Goal: Task Accomplishment & Management: Manage account settings

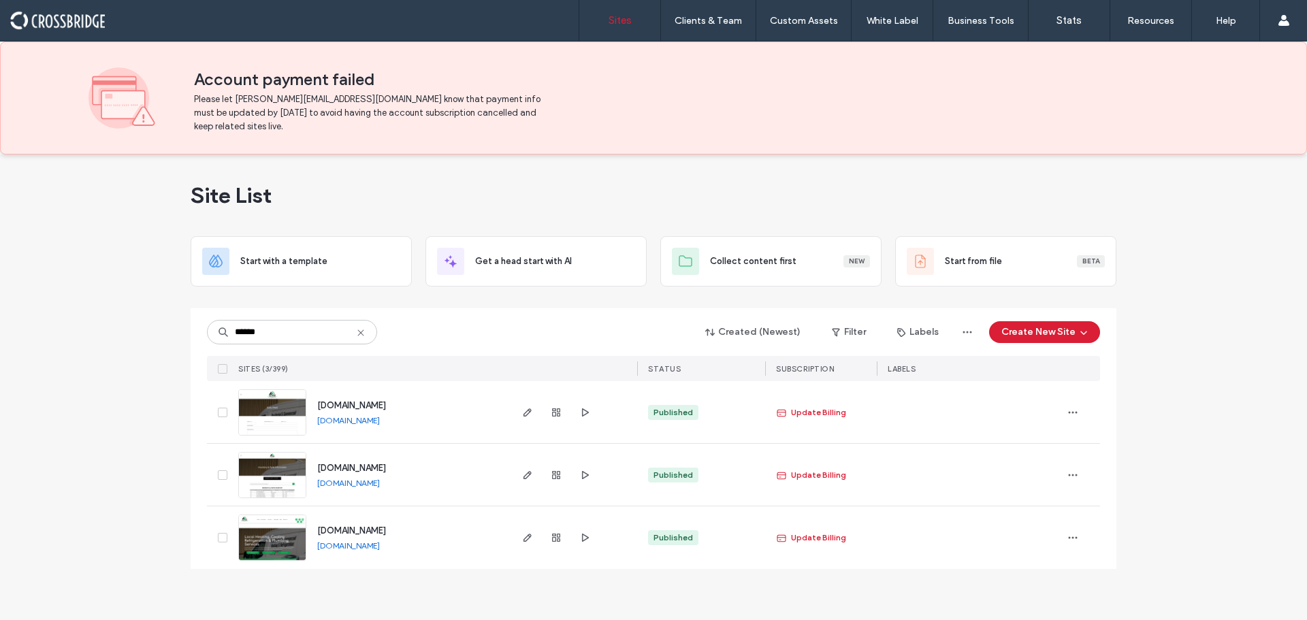
type input "******"
click at [286, 475] on img at bounding box center [272, 499] width 67 height 93
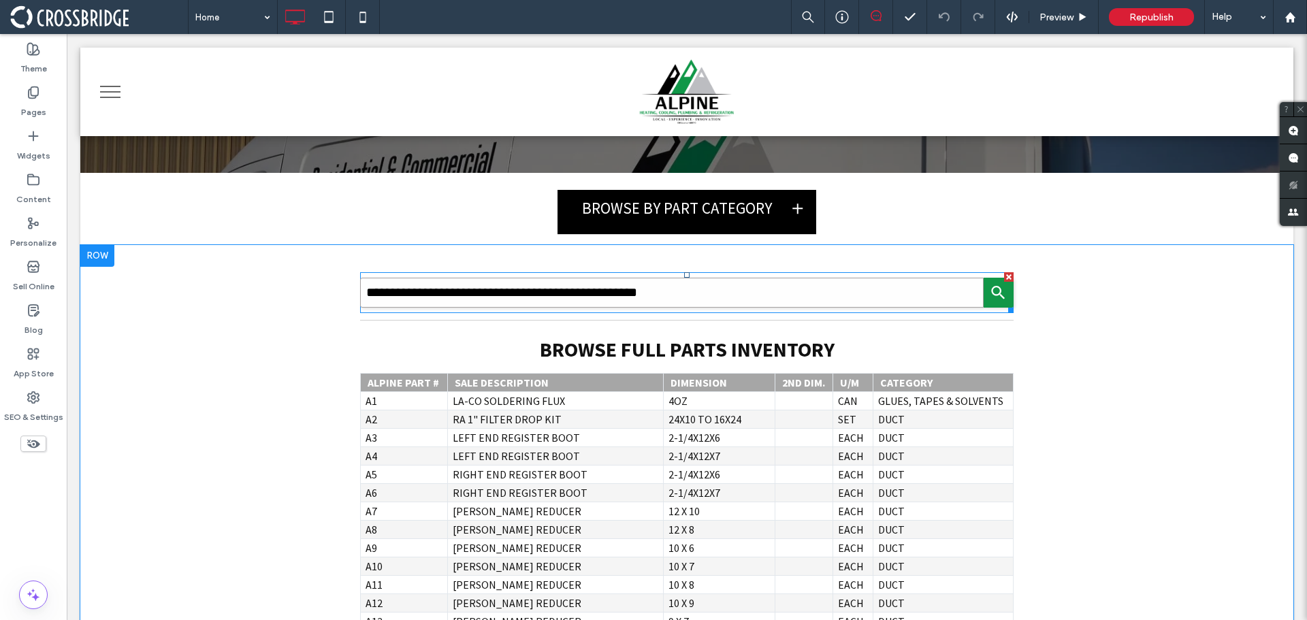
scroll to position [204, 0]
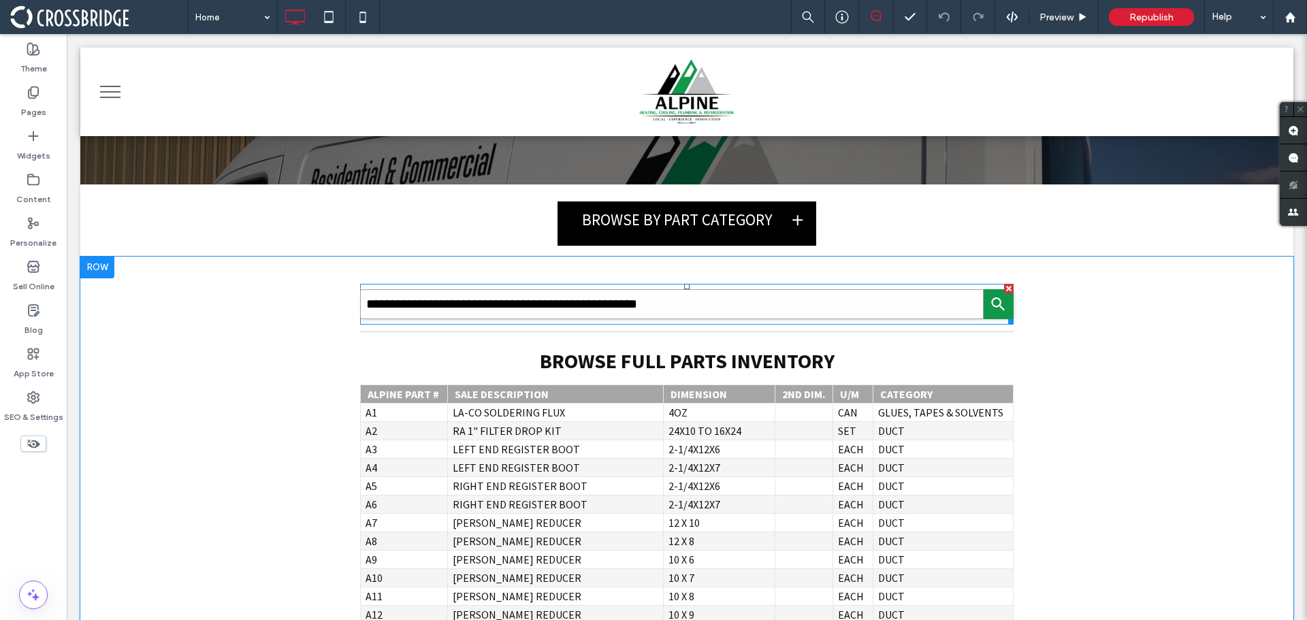
click at [515, 302] on span at bounding box center [687, 304] width 654 height 41
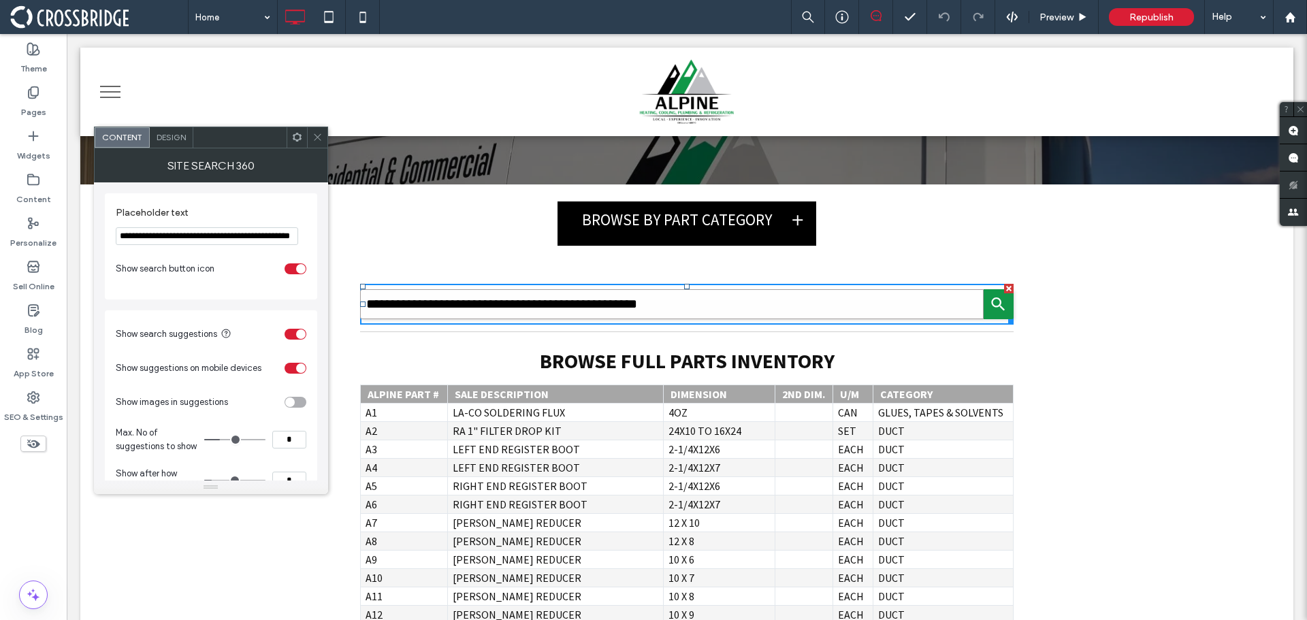
scroll to position [68, 0]
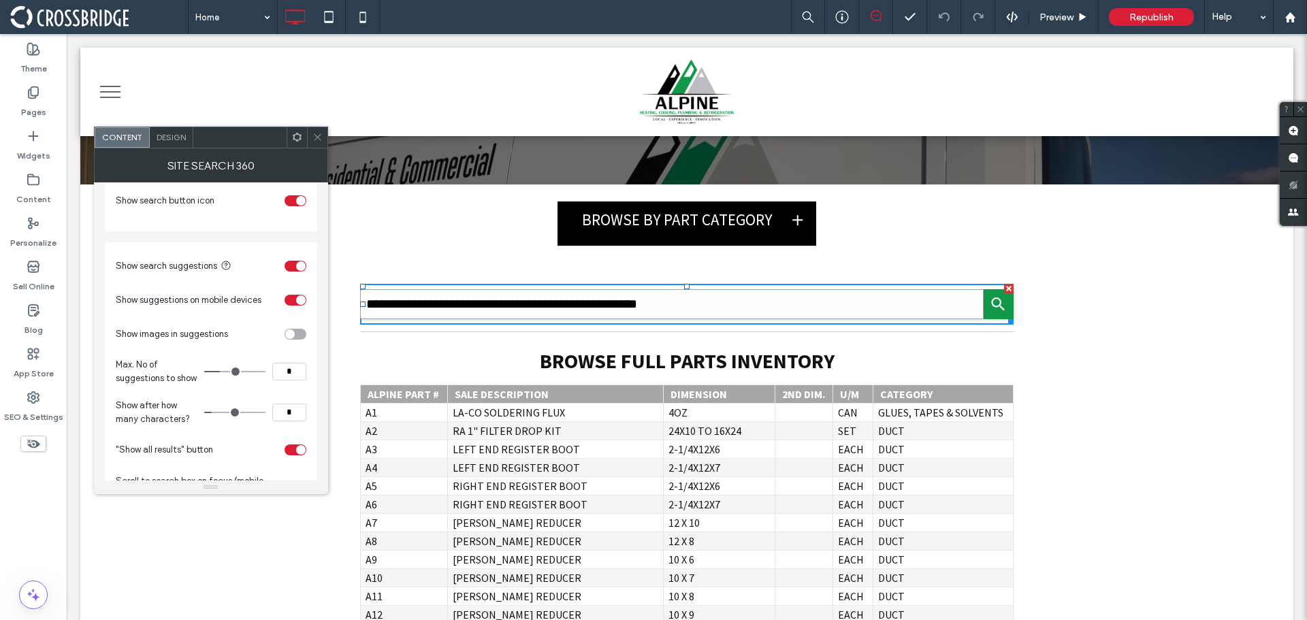
click at [312, 130] on span at bounding box center [317, 137] width 10 height 20
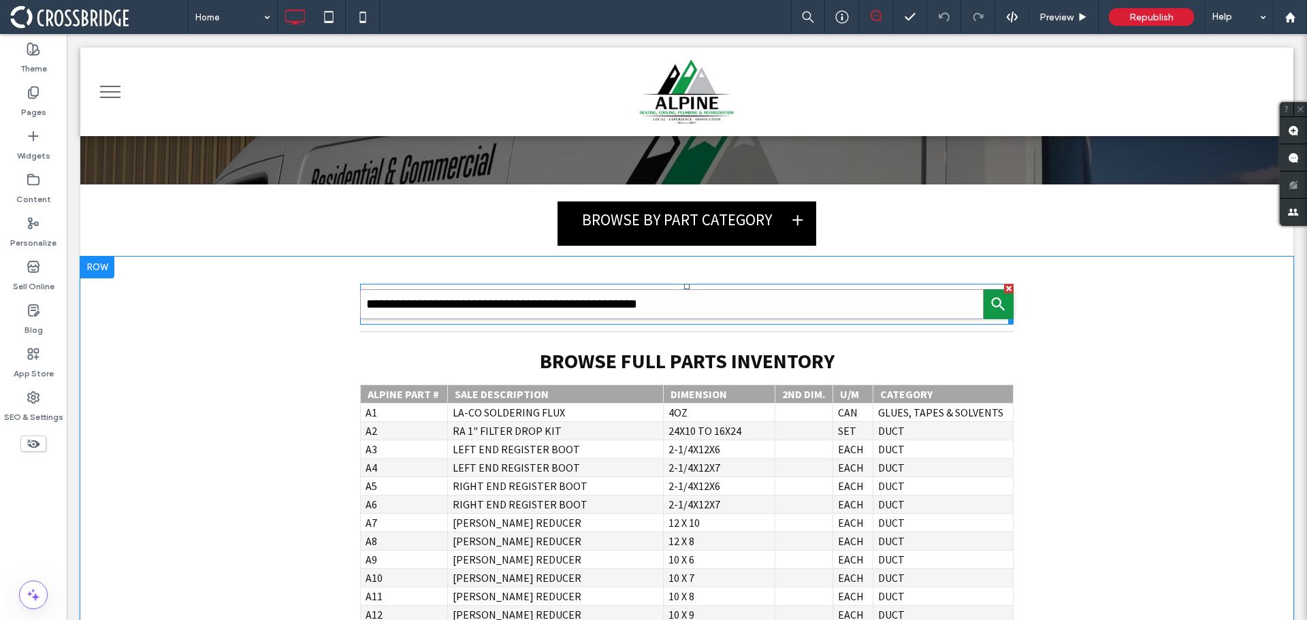
click at [745, 308] on span at bounding box center [687, 304] width 654 height 41
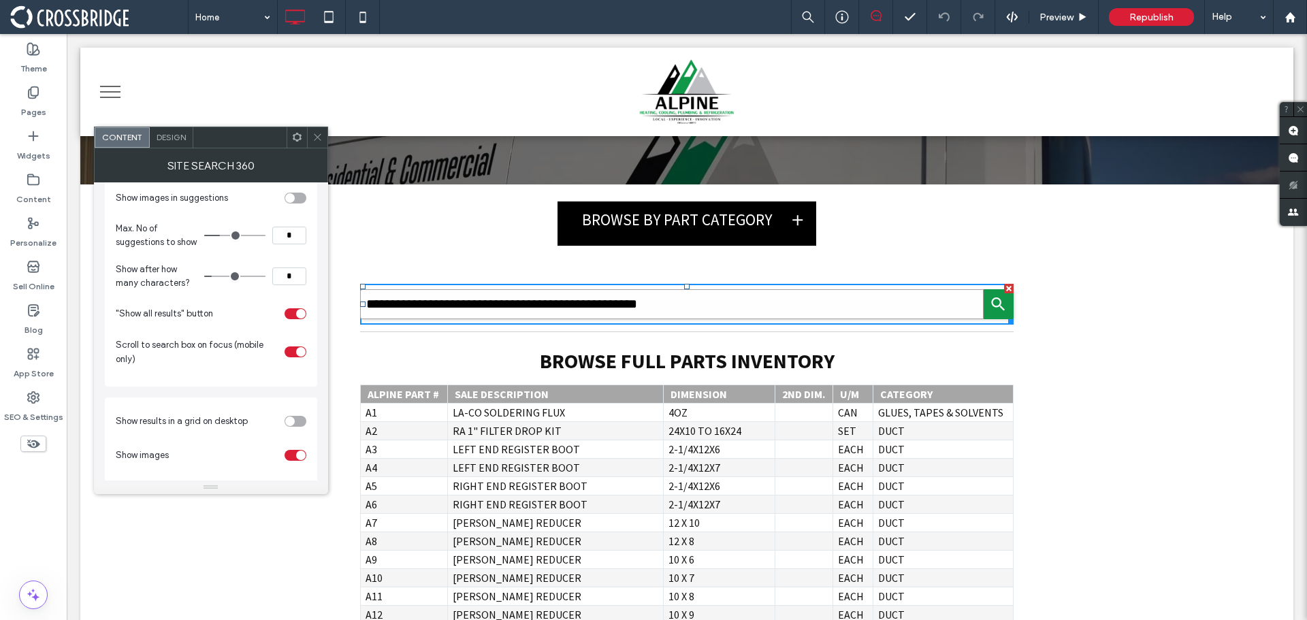
scroll to position [272, 0]
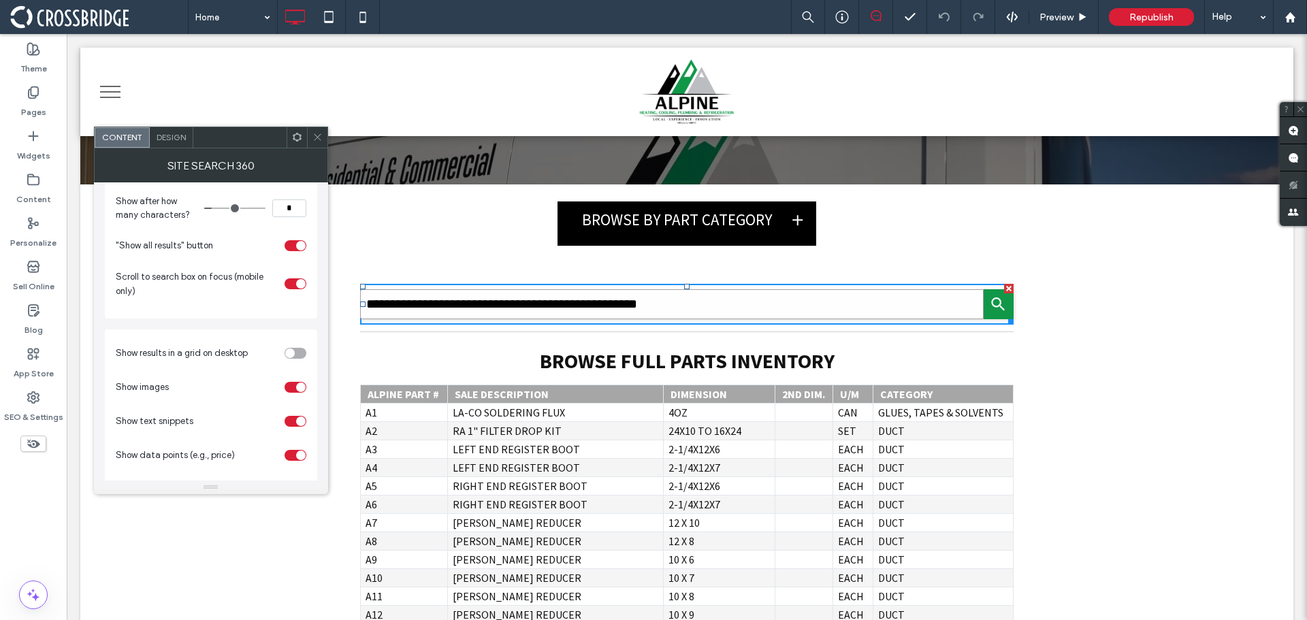
click at [323, 140] on div at bounding box center [317, 137] width 20 height 20
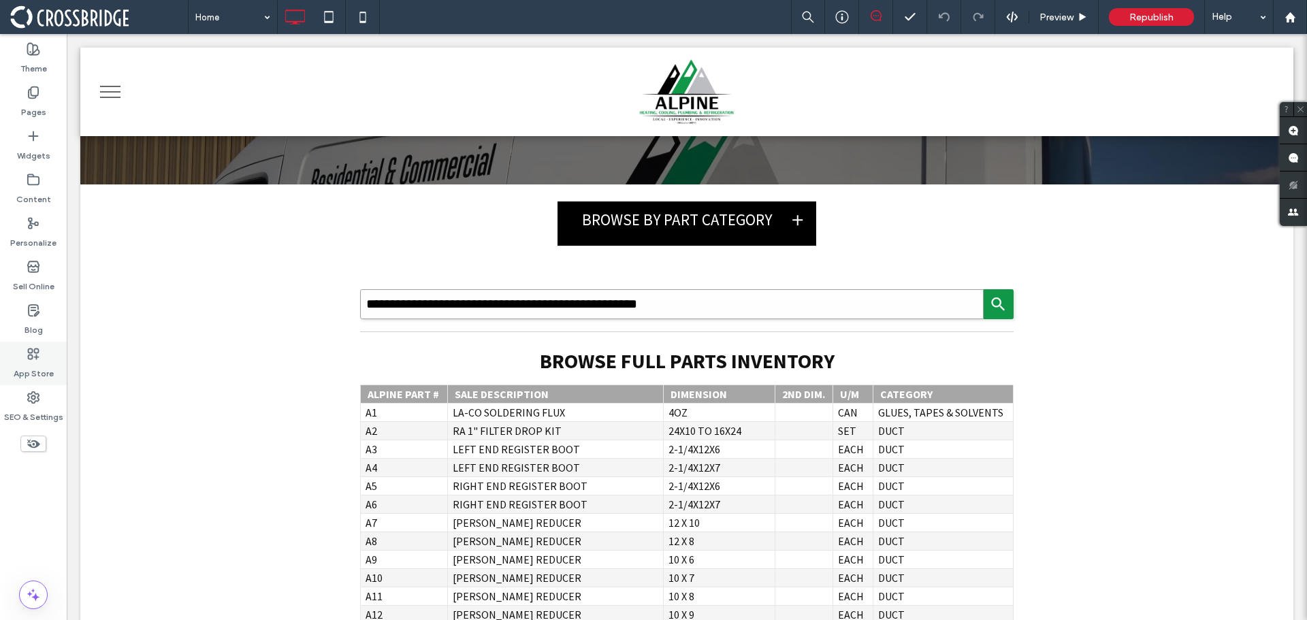
click at [31, 368] on label "App Store" at bounding box center [34, 370] width 40 height 19
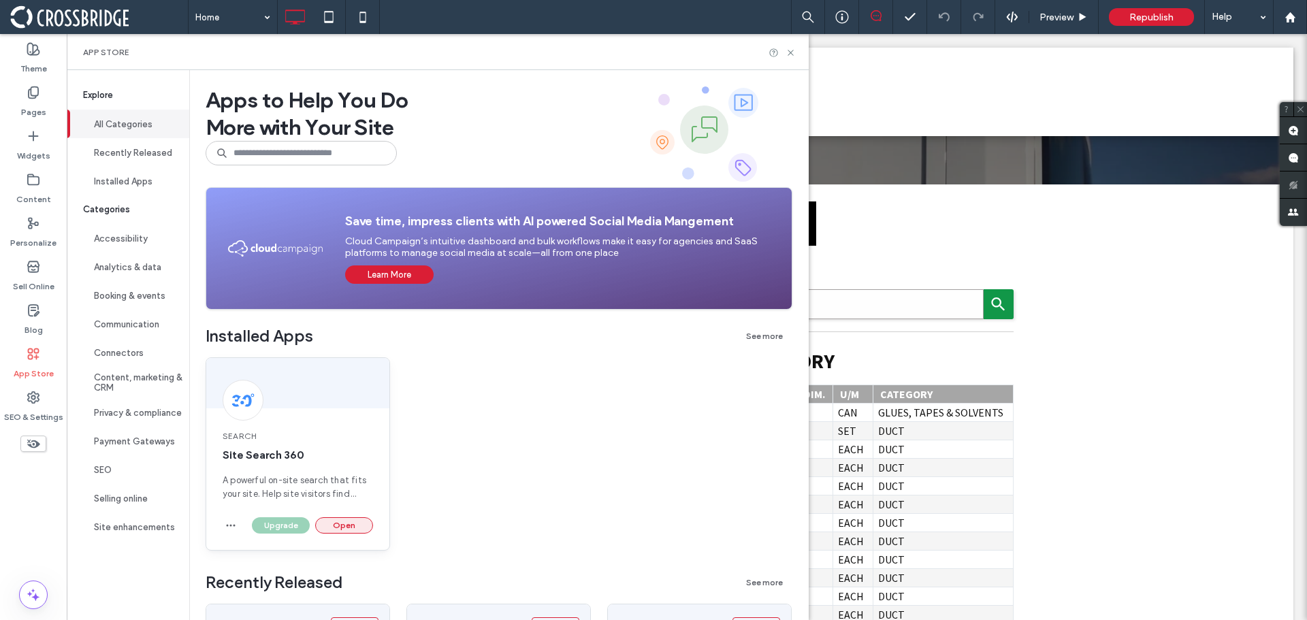
click at [352, 526] on button "Open" at bounding box center [344, 525] width 58 height 16
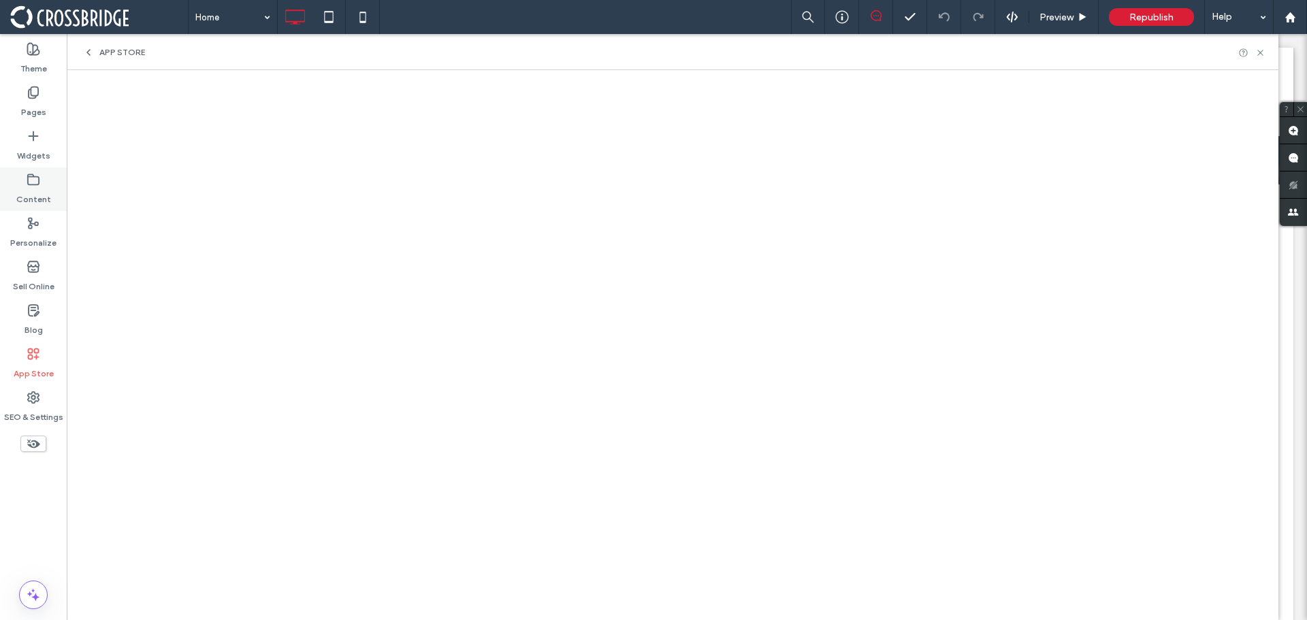
click at [31, 195] on label "Content" at bounding box center [33, 196] width 35 height 19
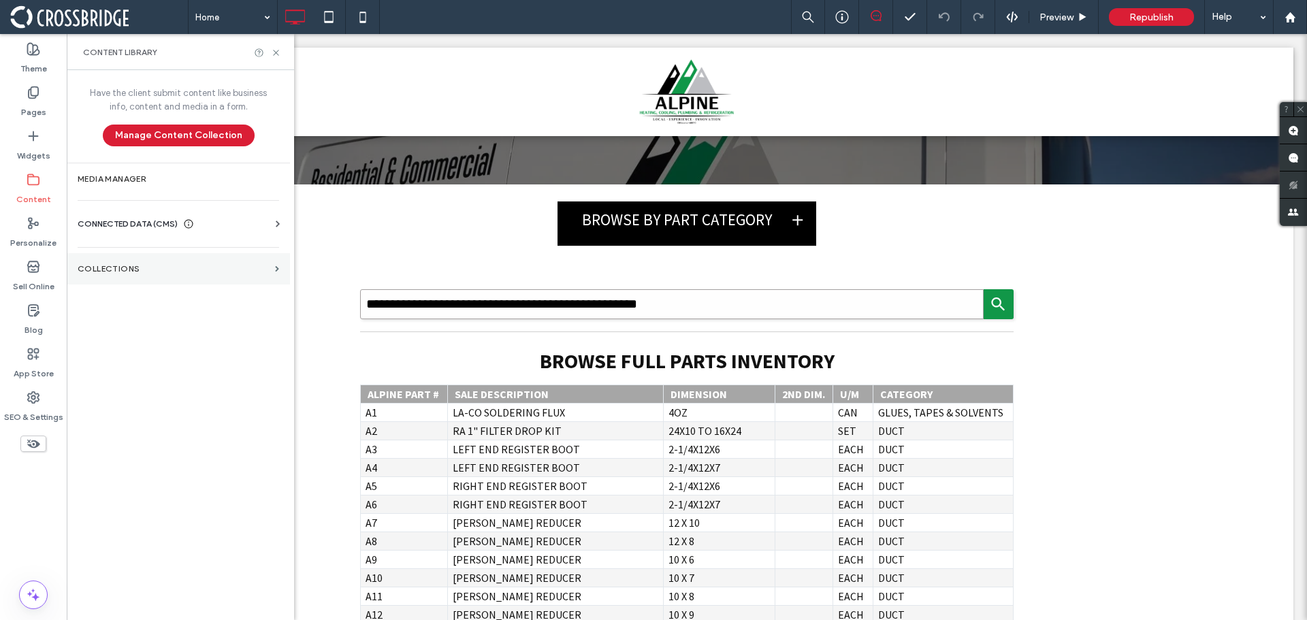
click at [127, 261] on section "Collections" at bounding box center [178, 268] width 223 height 31
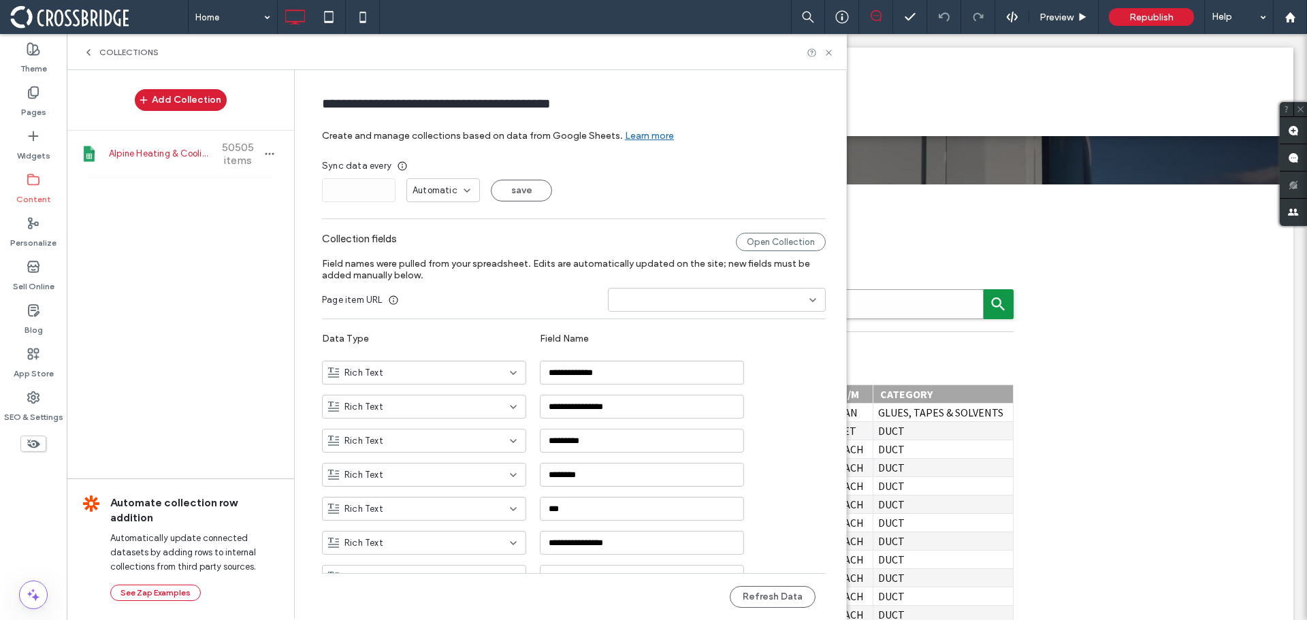
click at [131, 157] on span "Alpine Heating & Cooling Product Inventory" at bounding box center [159, 154] width 101 height 14
click at [833, 55] on icon at bounding box center [829, 53] width 10 height 10
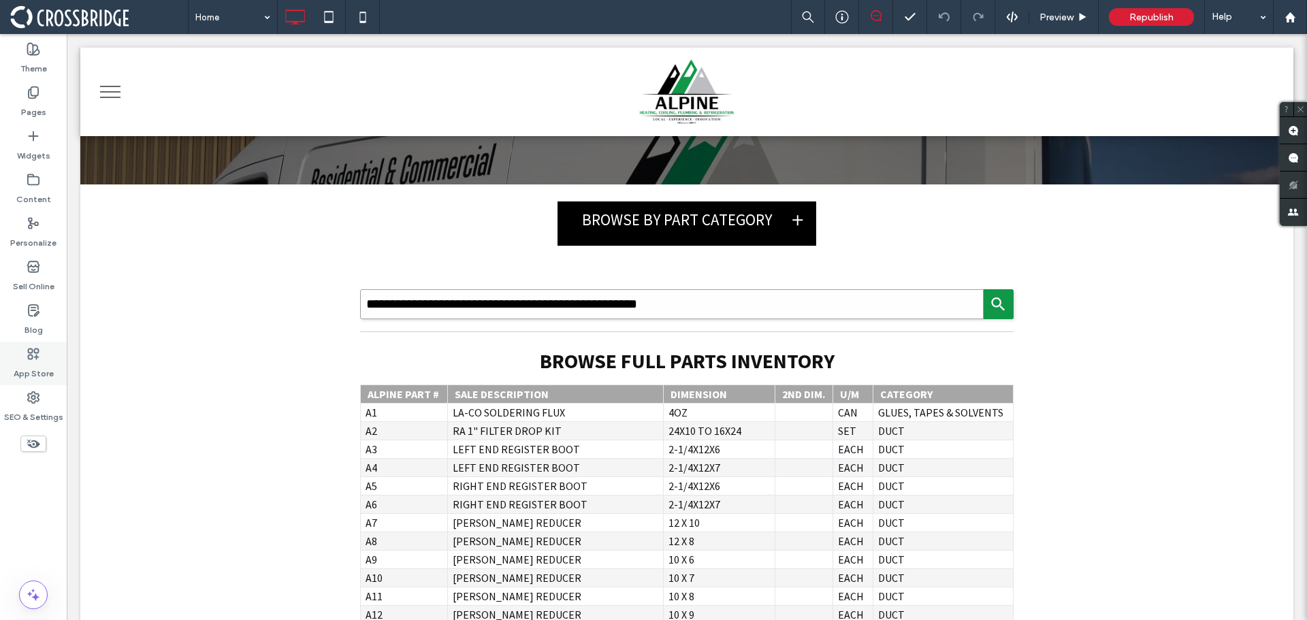
click at [42, 352] on div "App Store" at bounding box center [33, 364] width 67 height 44
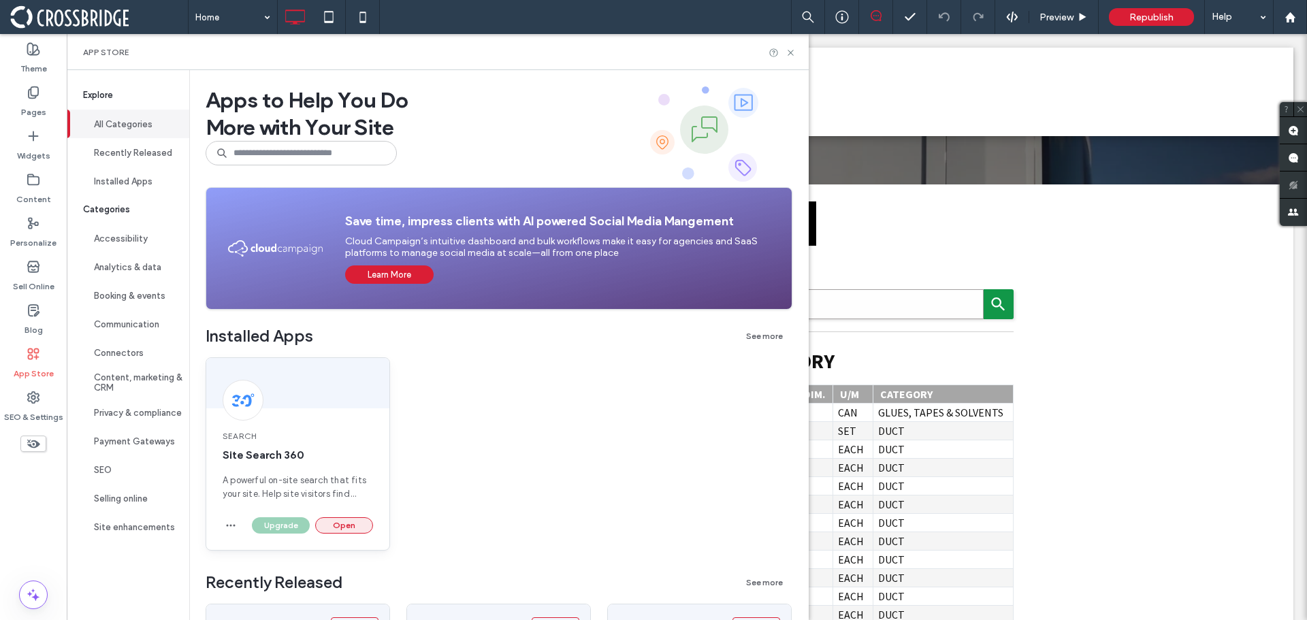
click at [355, 527] on button "Open" at bounding box center [344, 525] width 58 height 16
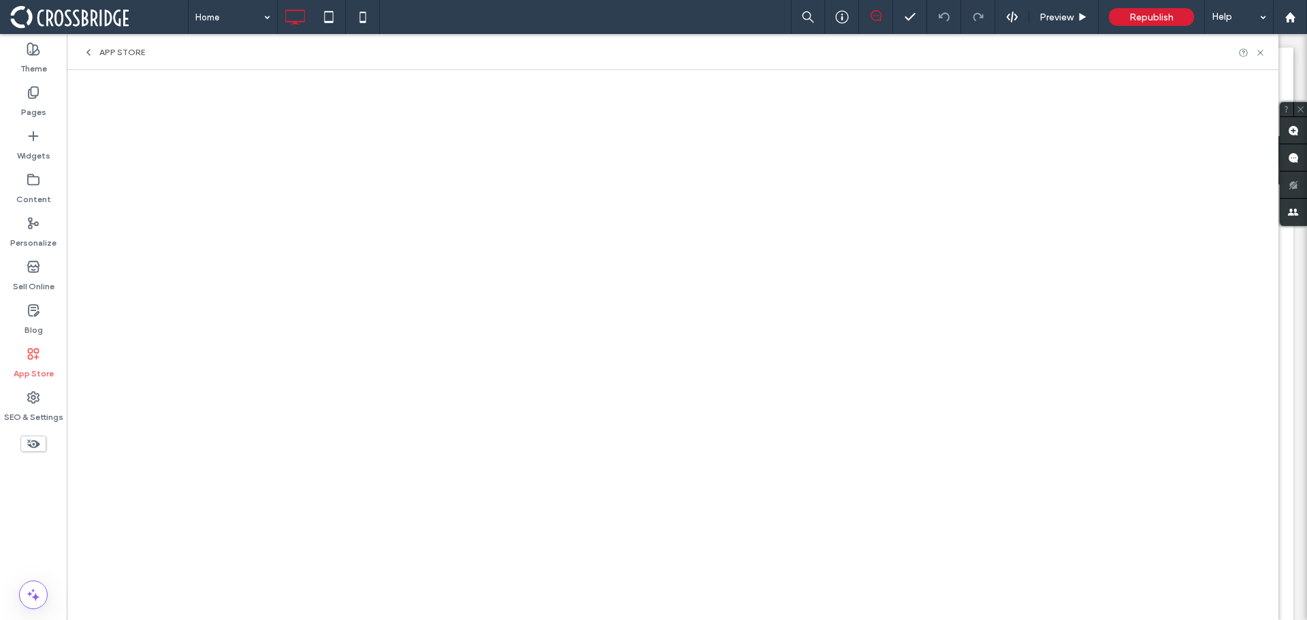
click at [32, 357] on use at bounding box center [34, 354] width 10 height 10
click at [91, 54] on icon at bounding box center [88, 52] width 11 height 11
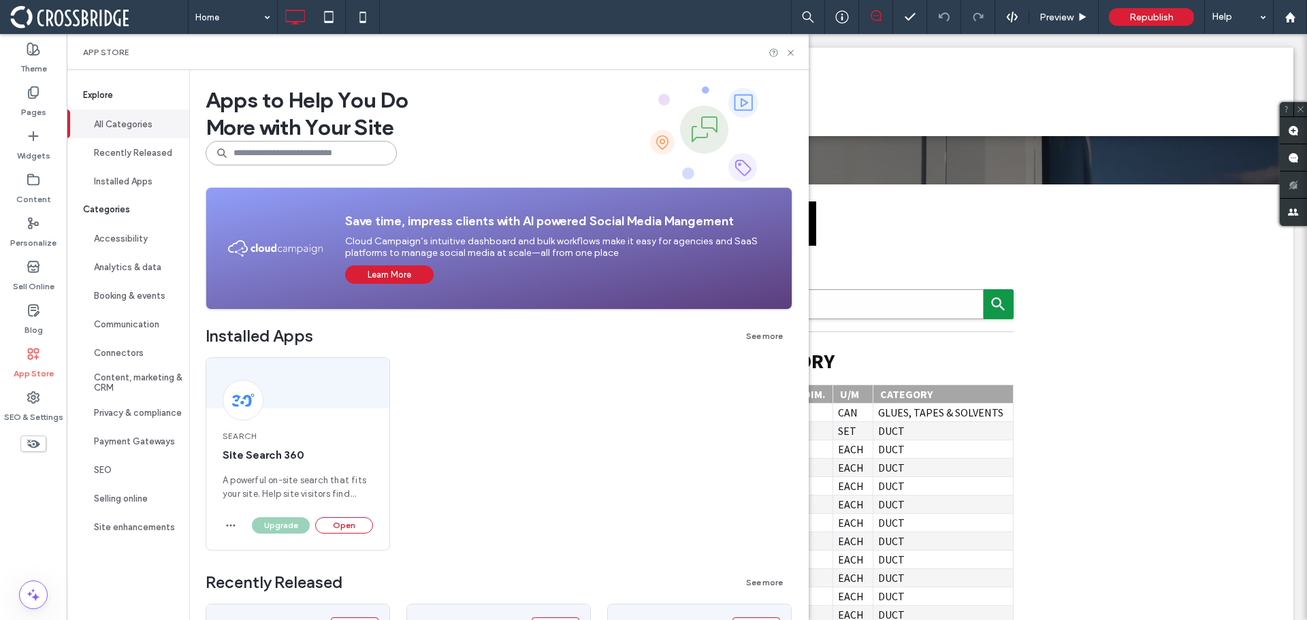
click at [323, 158] on input at bounding box center [301, 153] width 191 height 25
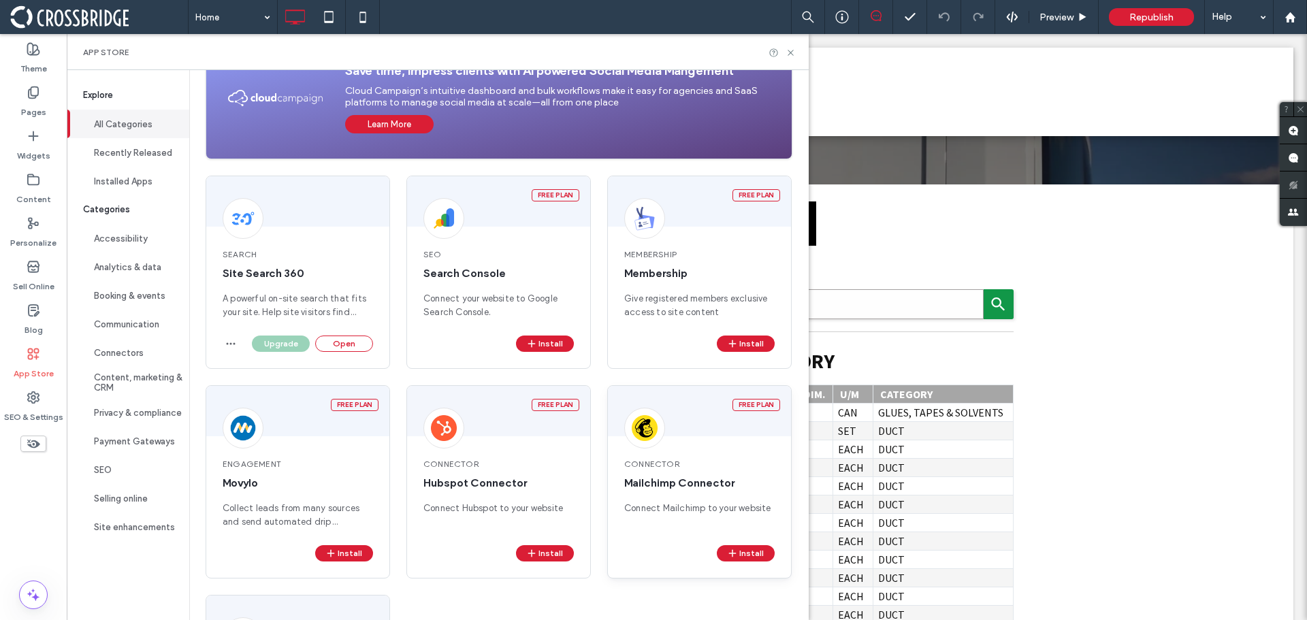
scroll to position [136, 0]
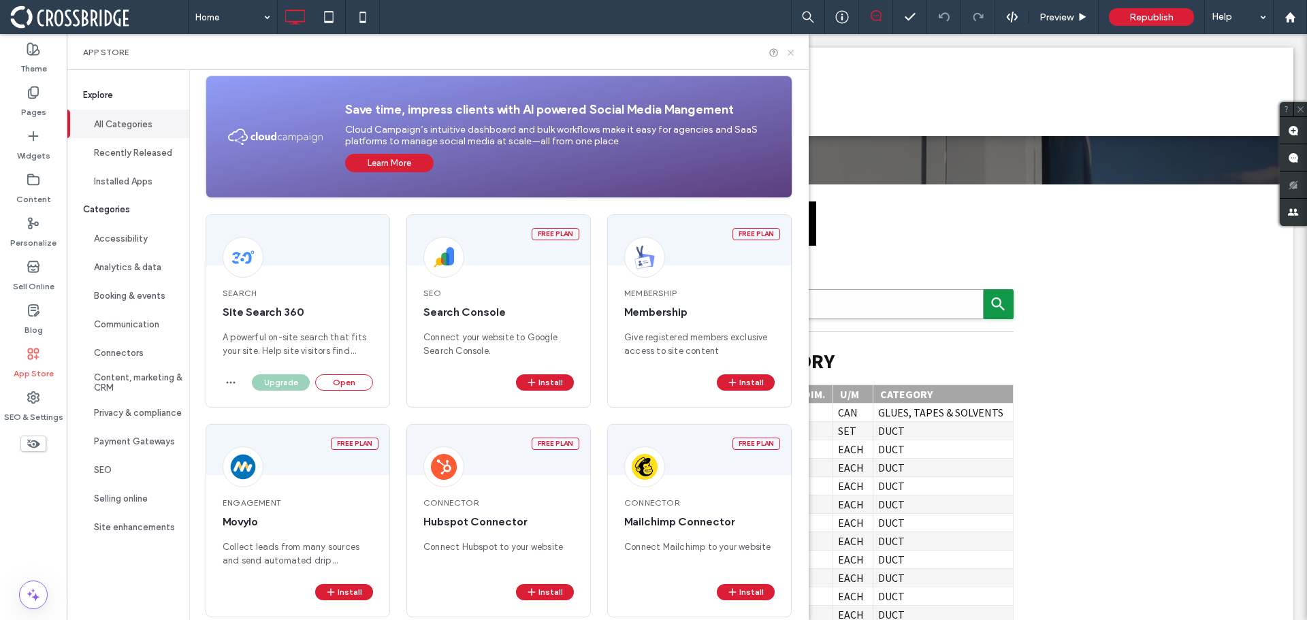
type input "******"
click at [796, 54] on icon at bounding box center [791, 53] width 10 height 10
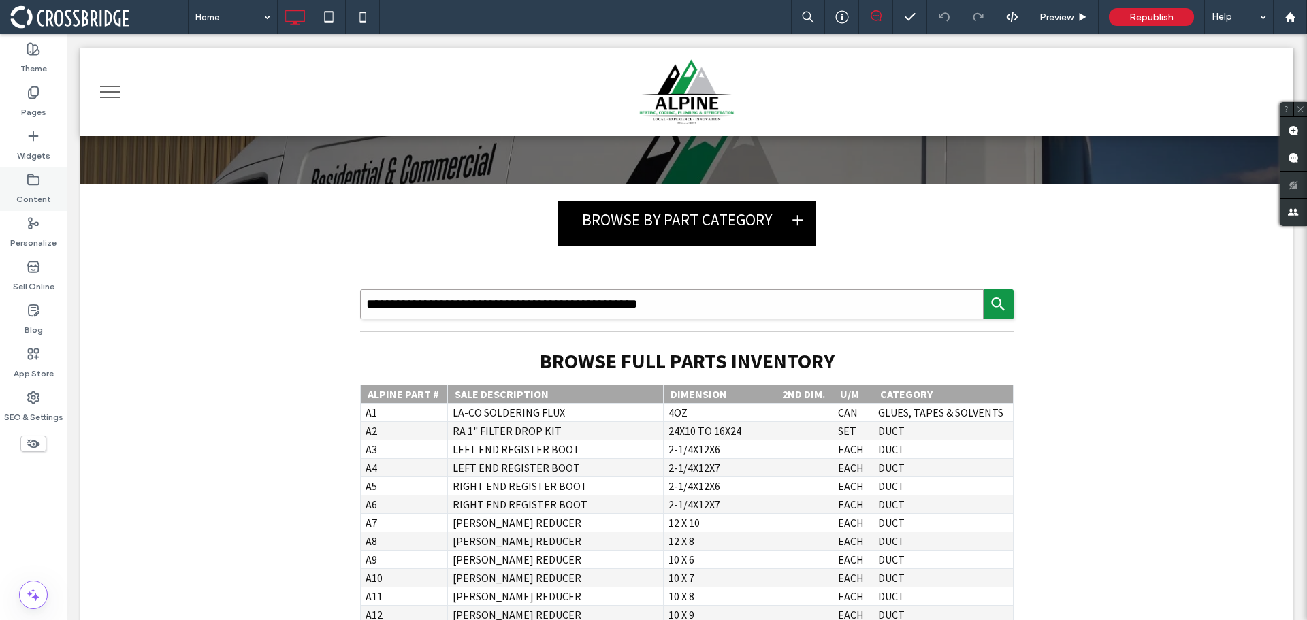
click at [30, 190] on label "Content" at bounding box center [33, 196] width 35 height 19
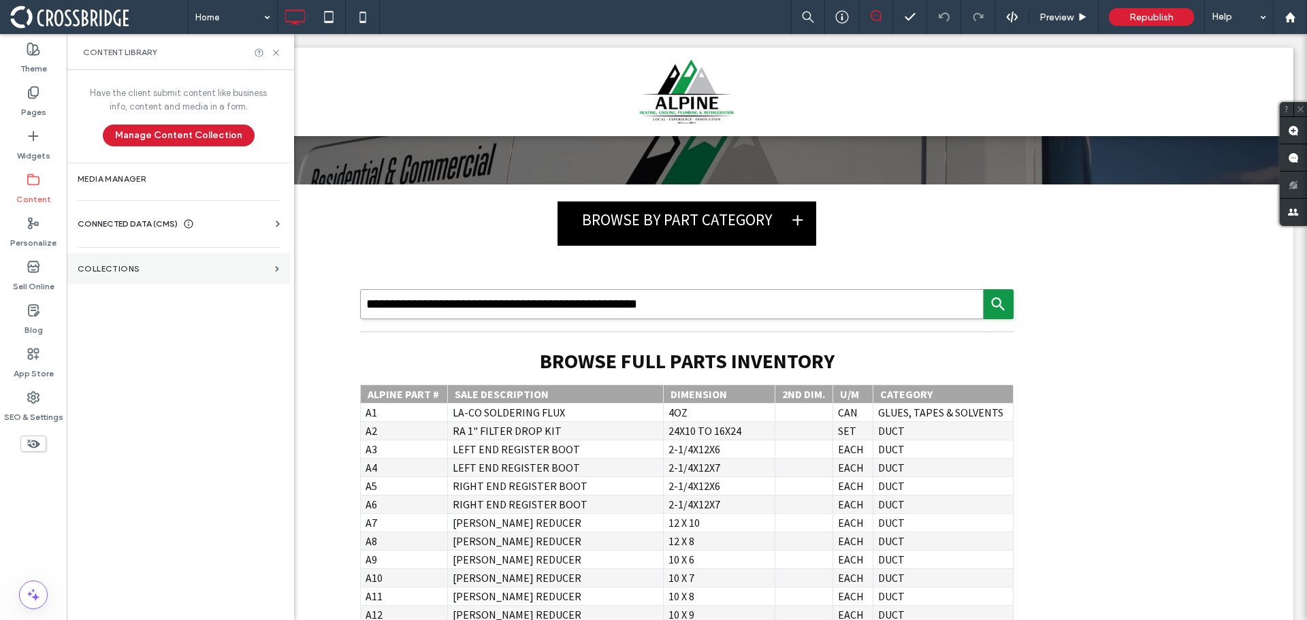
click at [142, 261] on section "Collections" at bounding box center [178, 268] width 223 height 31
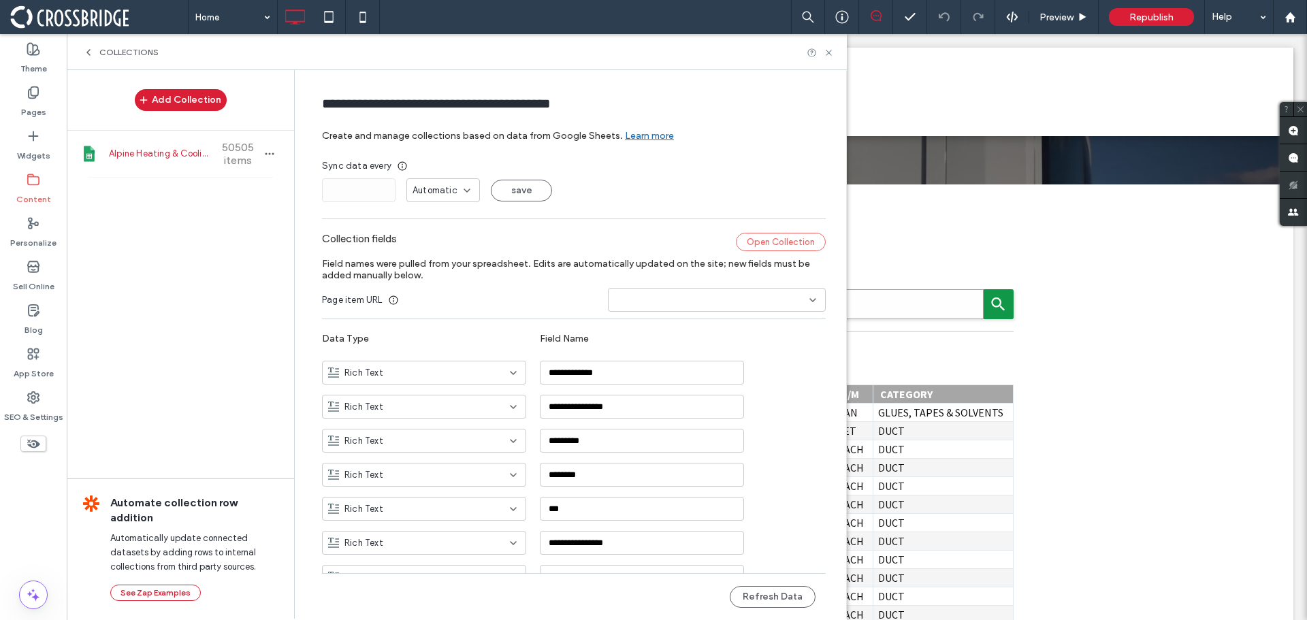
click at [755, 242] on div "Open Collection" at bounding box center [781, 242] width 90 height 18
click at [831, 58] on div "Collections" at bounding box center [457, 52] width 780 height 36
click at [828, 52] on icon at bounding box center [829, 53] width 10 height 10
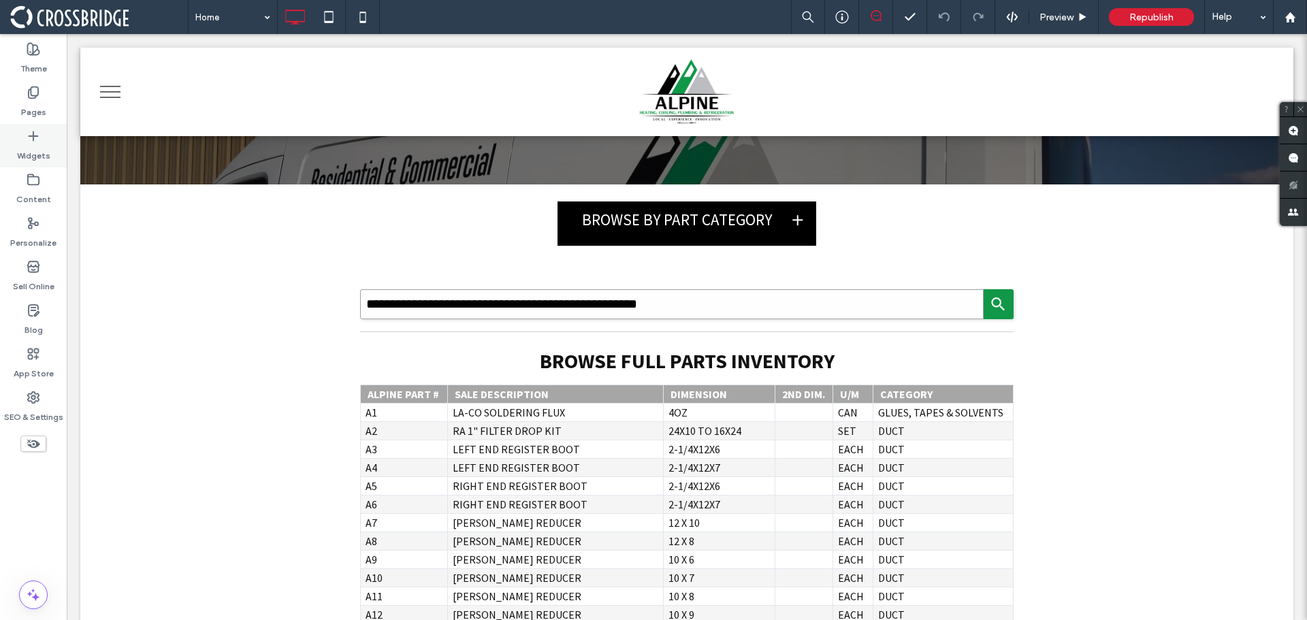
click at [44, 156] on label "Widgets" at bounding box center [33, 152] width 33 height 19
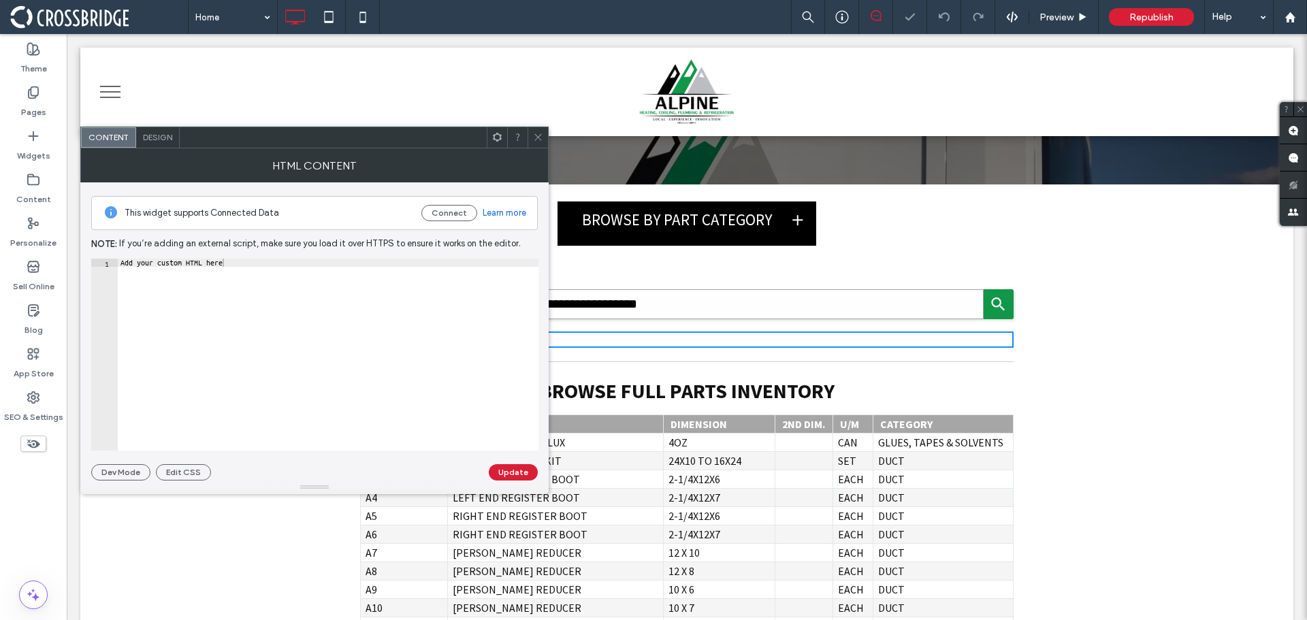
type textarea "**********"
click at [201, 266] on div "Add your custom HTML here" at bounding box center [328, 363] width 421 height 208
paste textarea "Cursor at row 1"
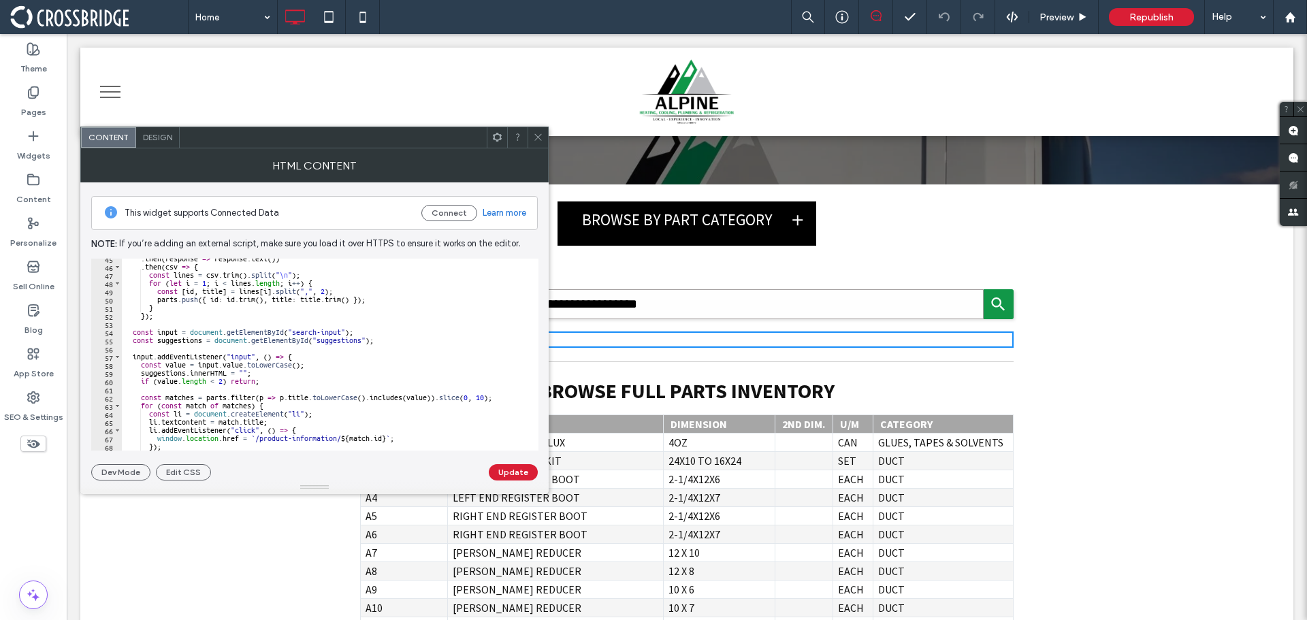
scroll to position [241, 0]
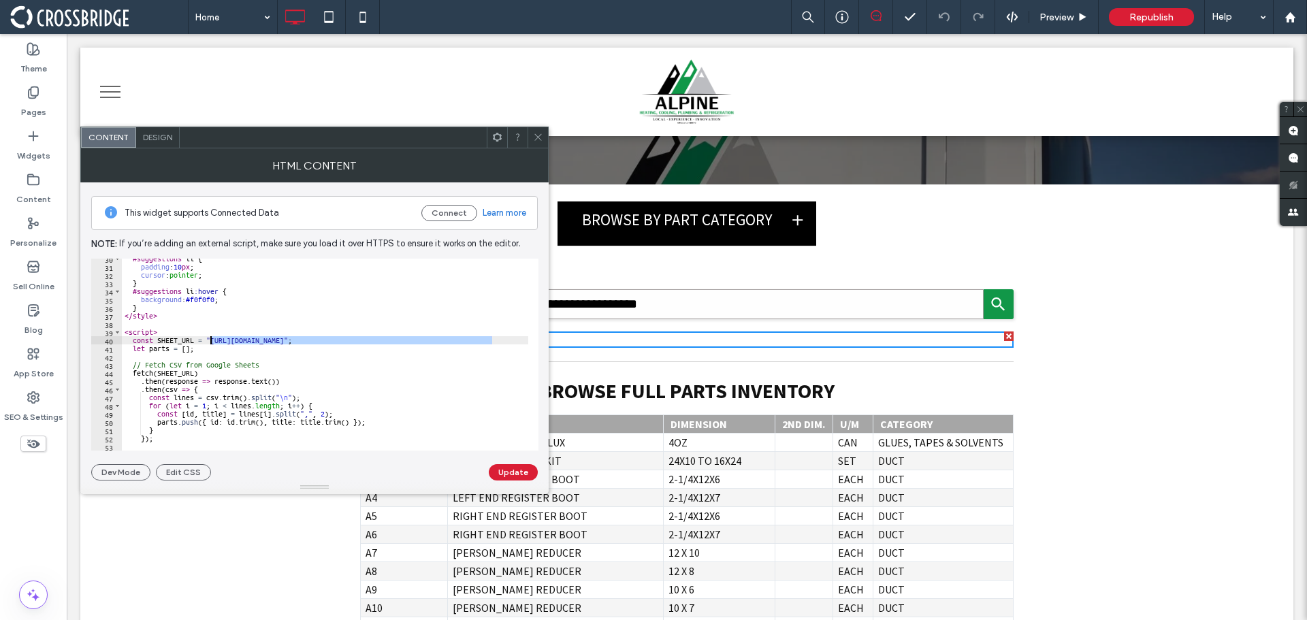
drag, startPoint x: 493, startPoint y: 341, endPoint x: 210, endPoint y: 342, distance: 282.5
click at [210, 342] on div "#suggestions li { padding : 10 px ; cursor : pointer ; } #suggestions li :hover…" at bounding box center [325, 359] width 406 height 208
paste textarea "**********"
type textarea "**********"
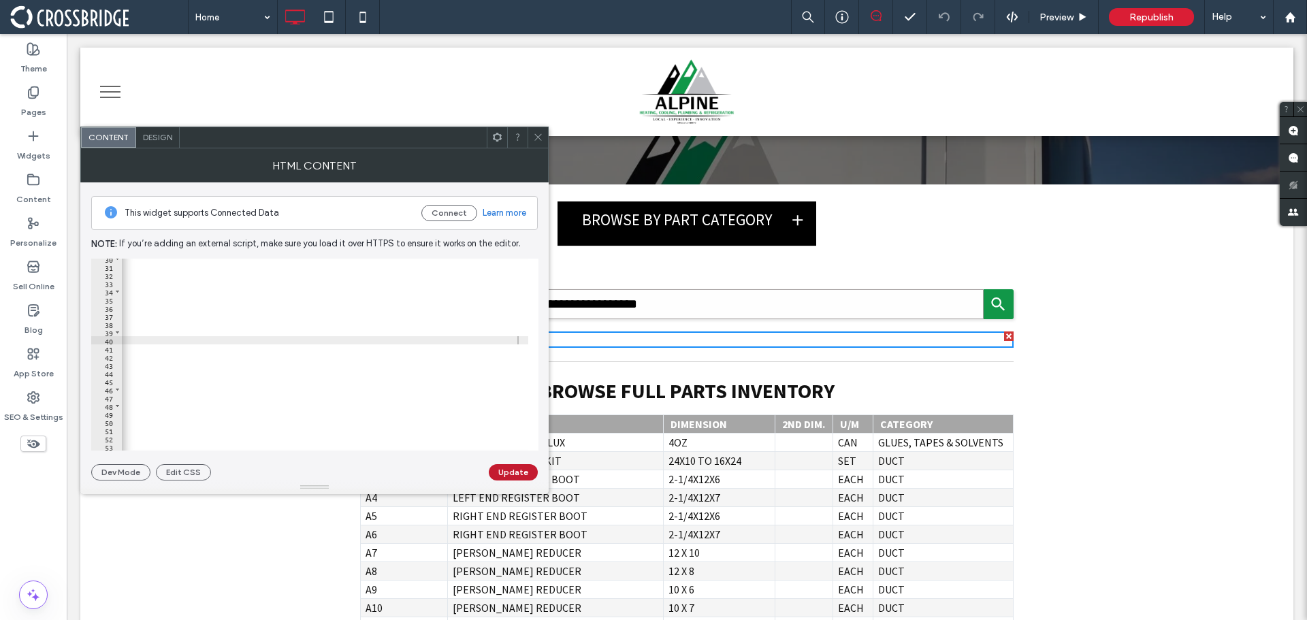
click at [508, 472] on button "Update" at bounding box center [513, 472] width 49 height 16
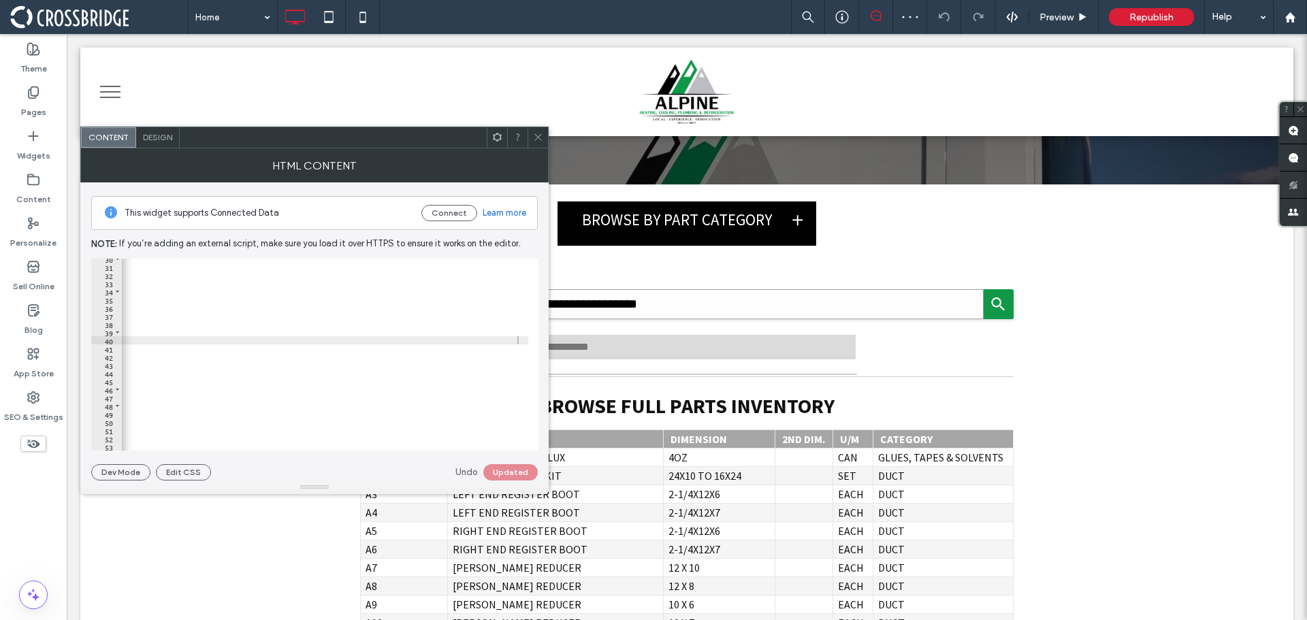
click at [540, 140] on icon at bounding box center [538, 137] width 10 height 10
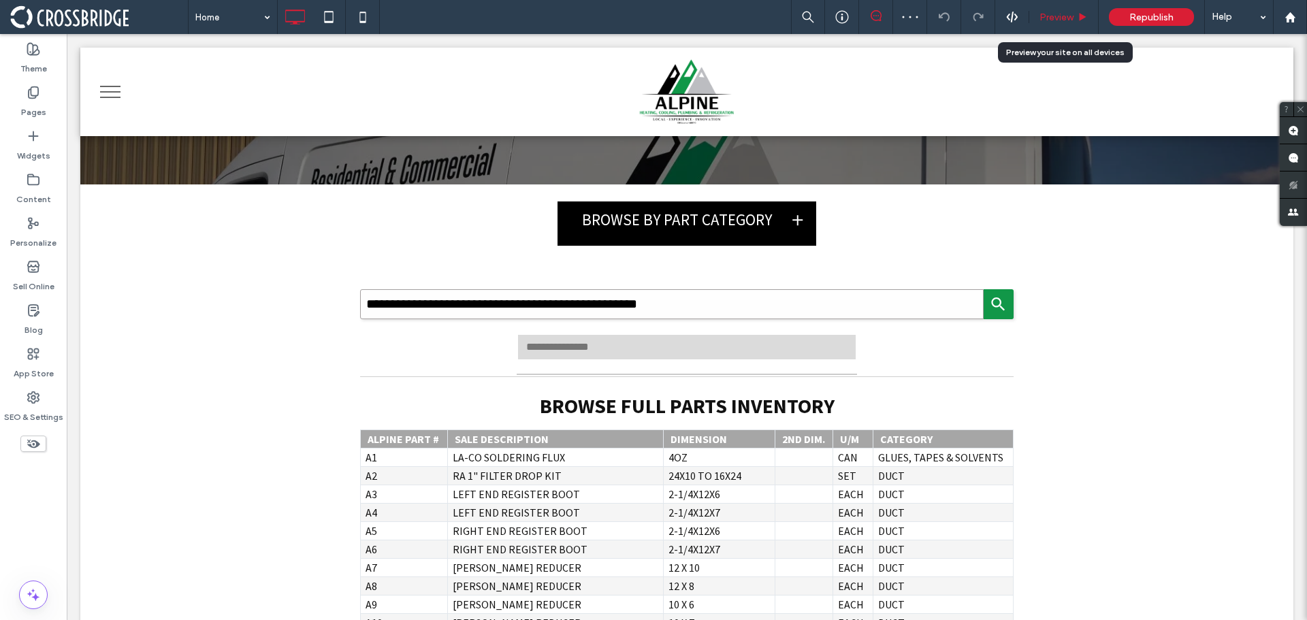
click at [1064, 12] on span "Preview" at bounding box center [1057, 18] width 34 height 12
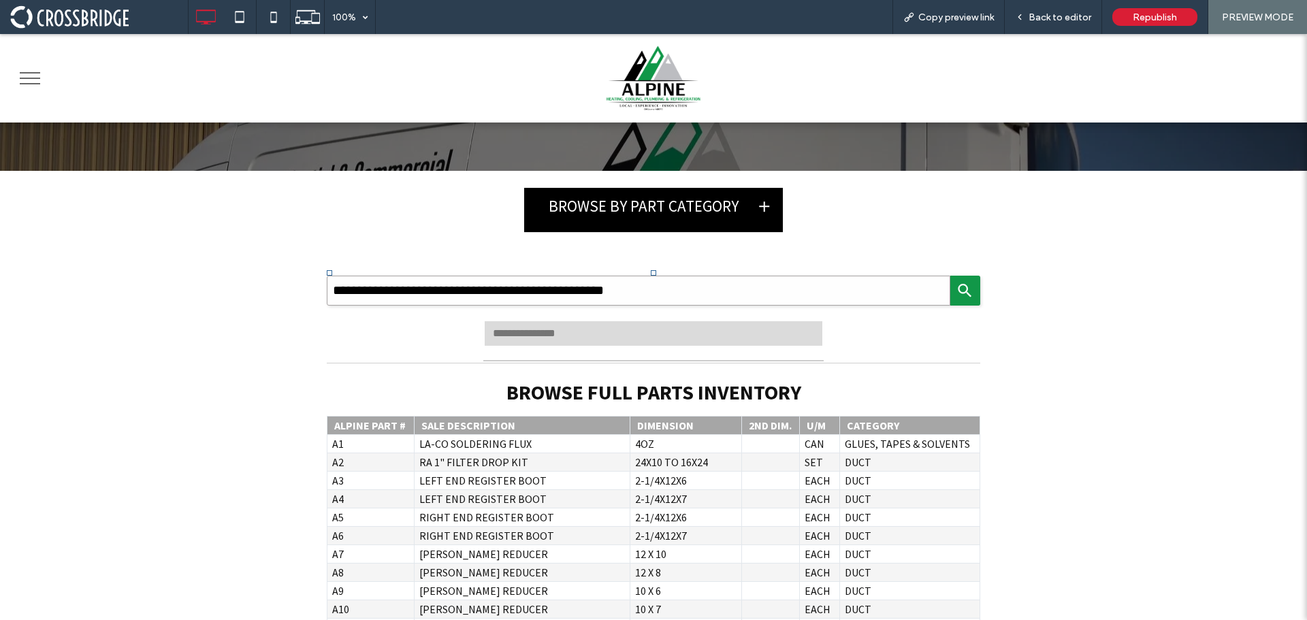
click at [751, 336] on input "text" at bounding box center [653, 333] width 340 height 27
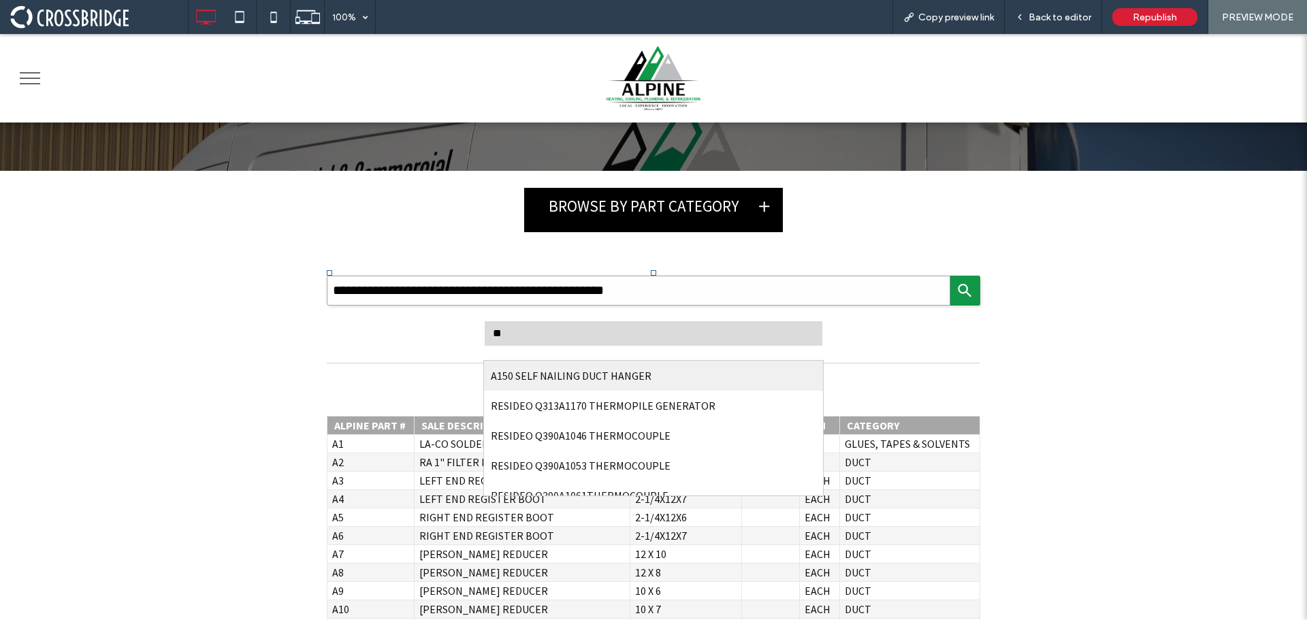
type input "**"
click at [630, 381] on li "A150 SELF NAILING DUCT HANGER" at bounding box center [653, 376] width 339 height 30
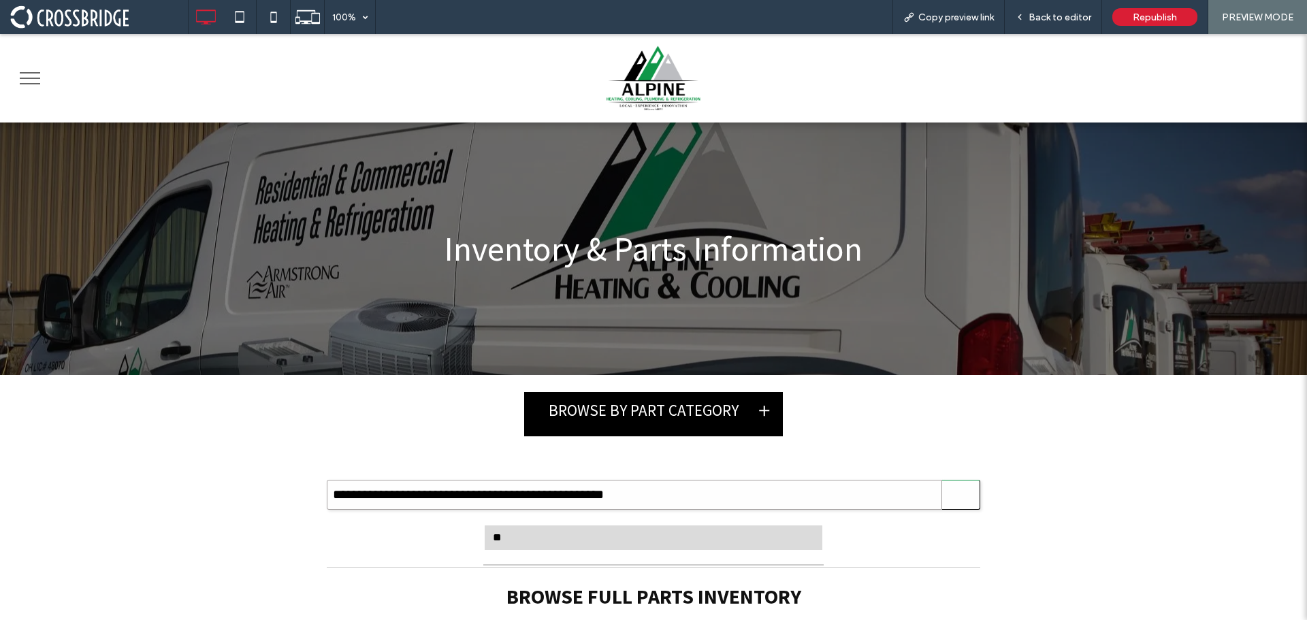
scroll to position [204, 0]
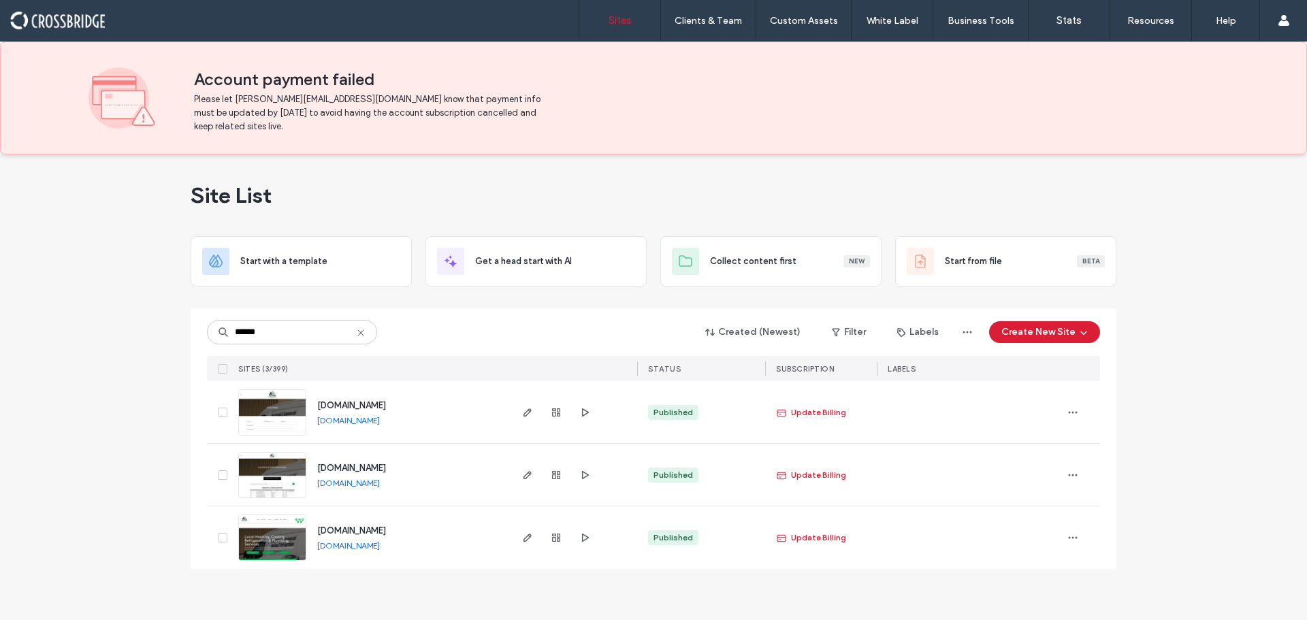
type input "******"
click at [361, 488] on div "alpinehcparts.com" at bounding box center [348, 483] width 63 height 11
click at [361, 486] on link "alpinehcparts.com" at bounding box center [348, 483] width 63 height 10
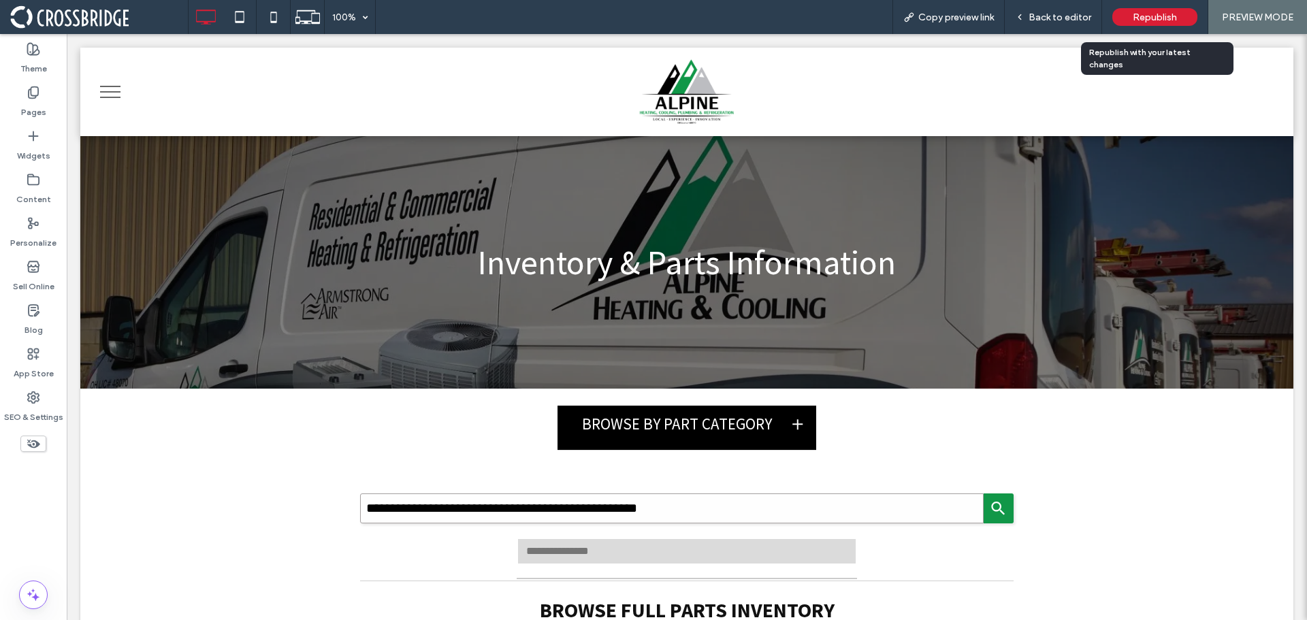
click at [1136, 12] on span "Republish" at bounding box center [1155, 18] width 44 height 12
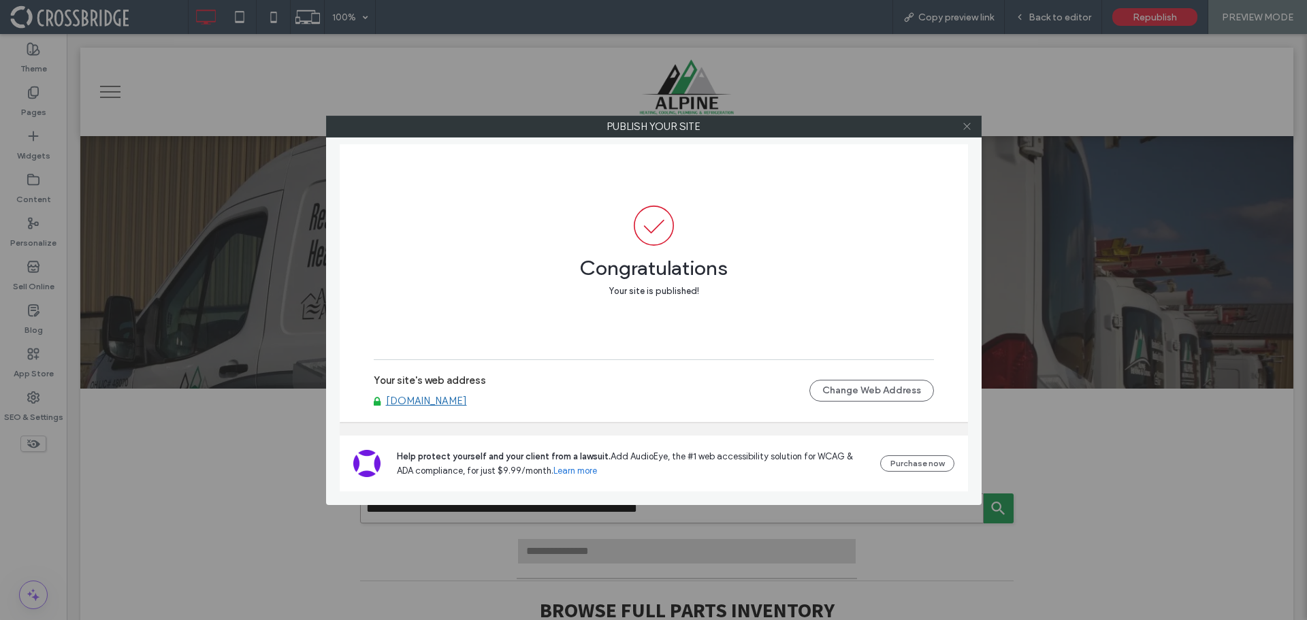
click at [971, 123] on icon at bounding box center [967, 126] width 10 height 10
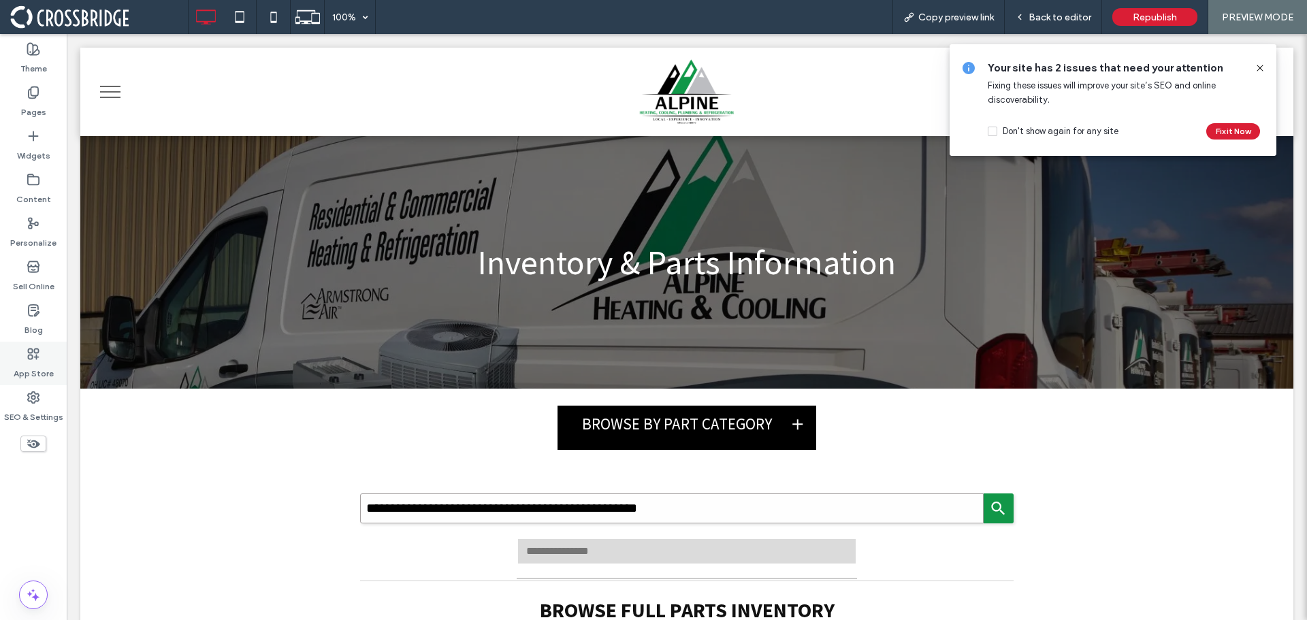
click at [39, 367] on label "App Store" at bounding box center [34, 370] width 40 height 19
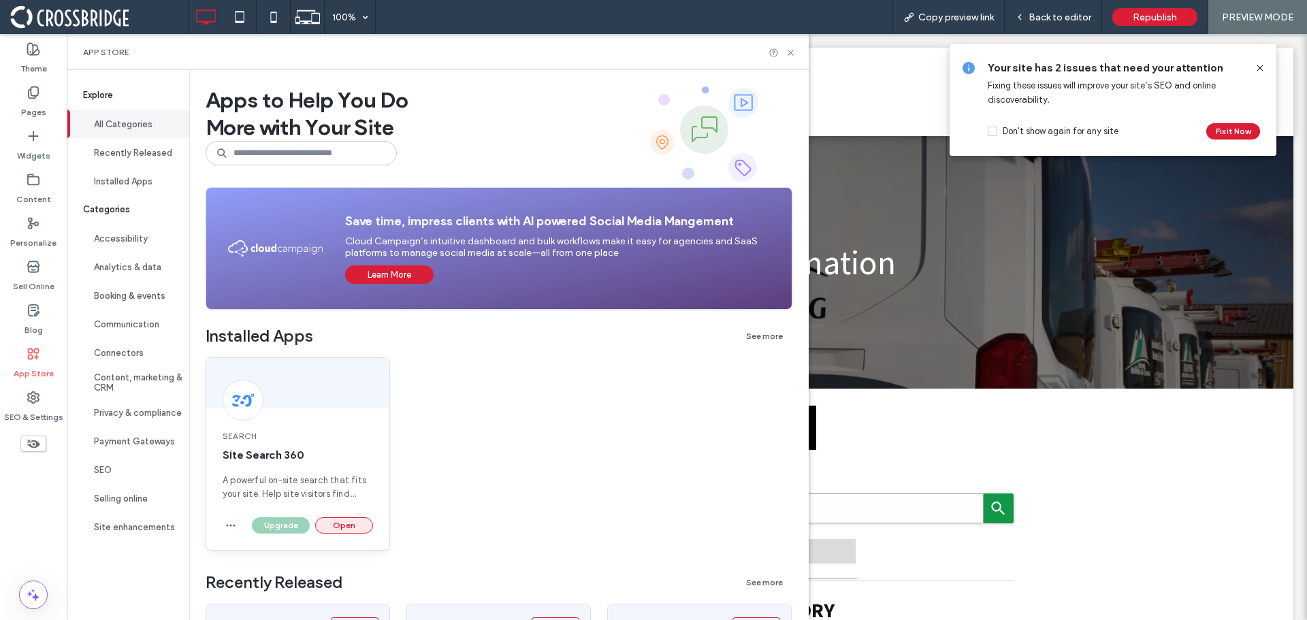
click at [352, 526] on button "Open" at bounding box center [344, 525] width 58 height 16
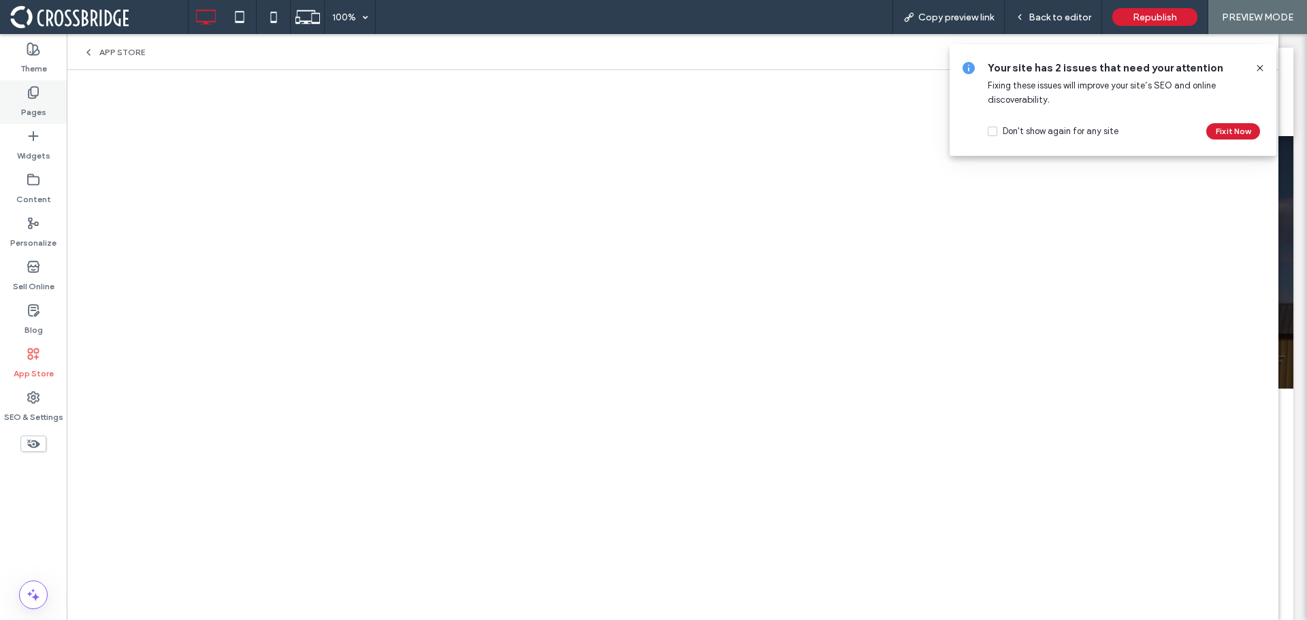
click at [14, 106] on div "Pages" at bounding box center [33, 102] width 67 height 44
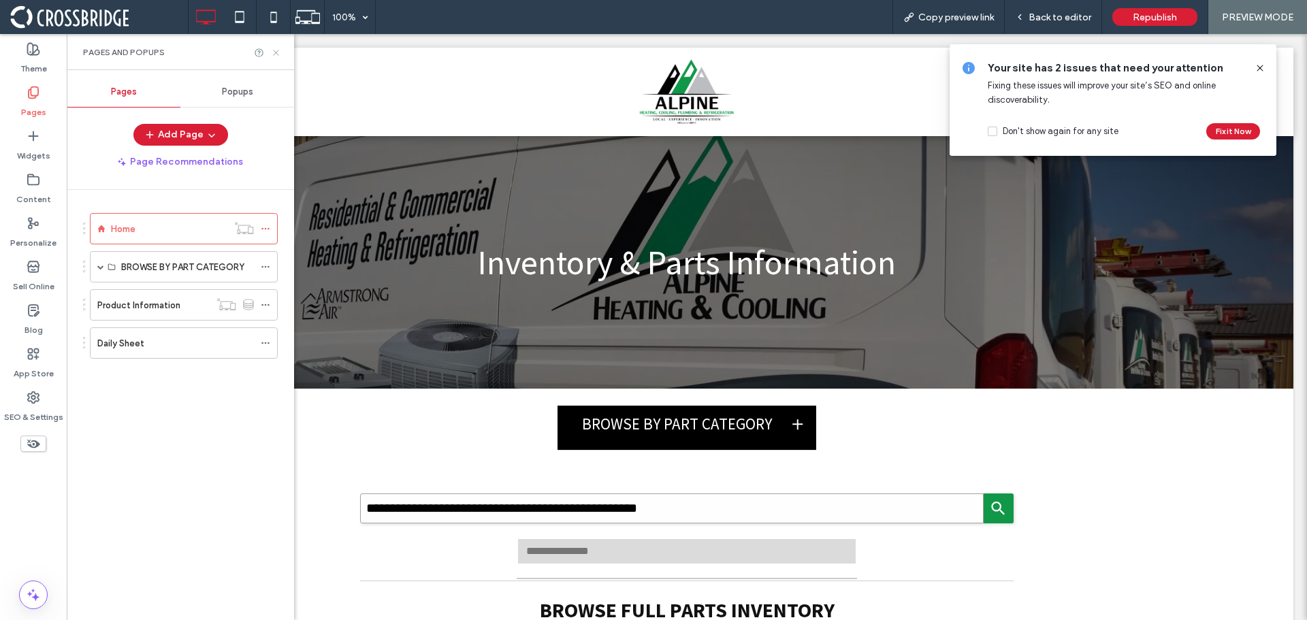
click at [271, 53] on icon at bounding box center [276, 53] width 10 height 10
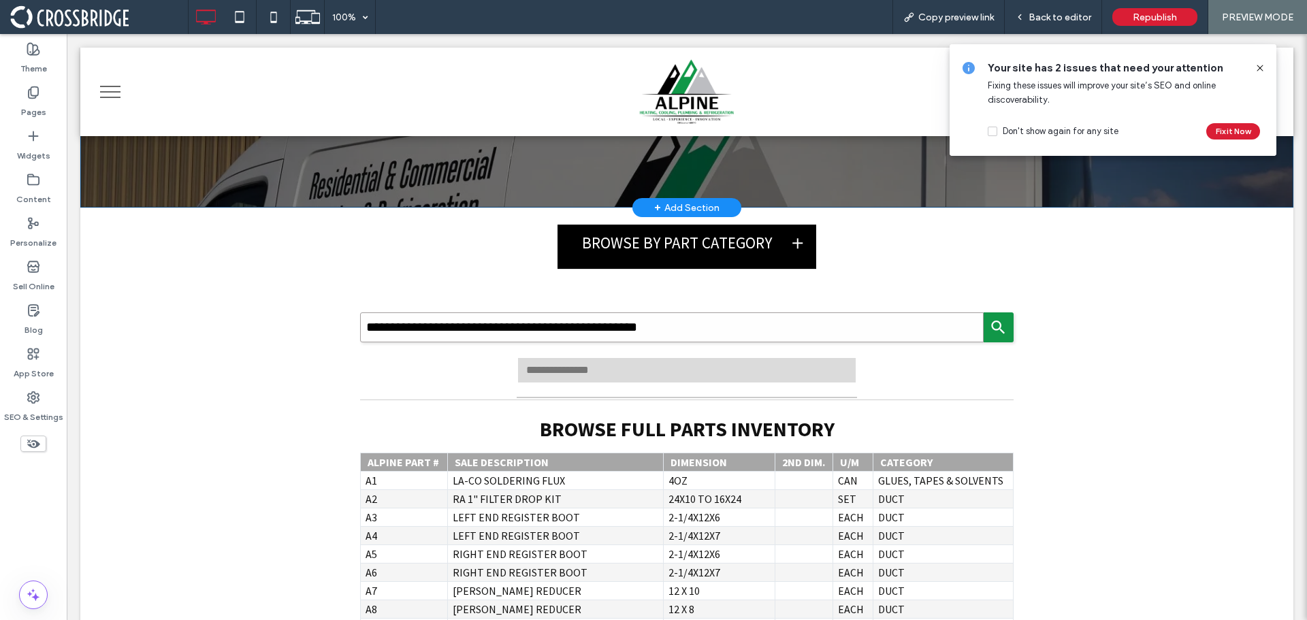
scroll to position [272, 0]
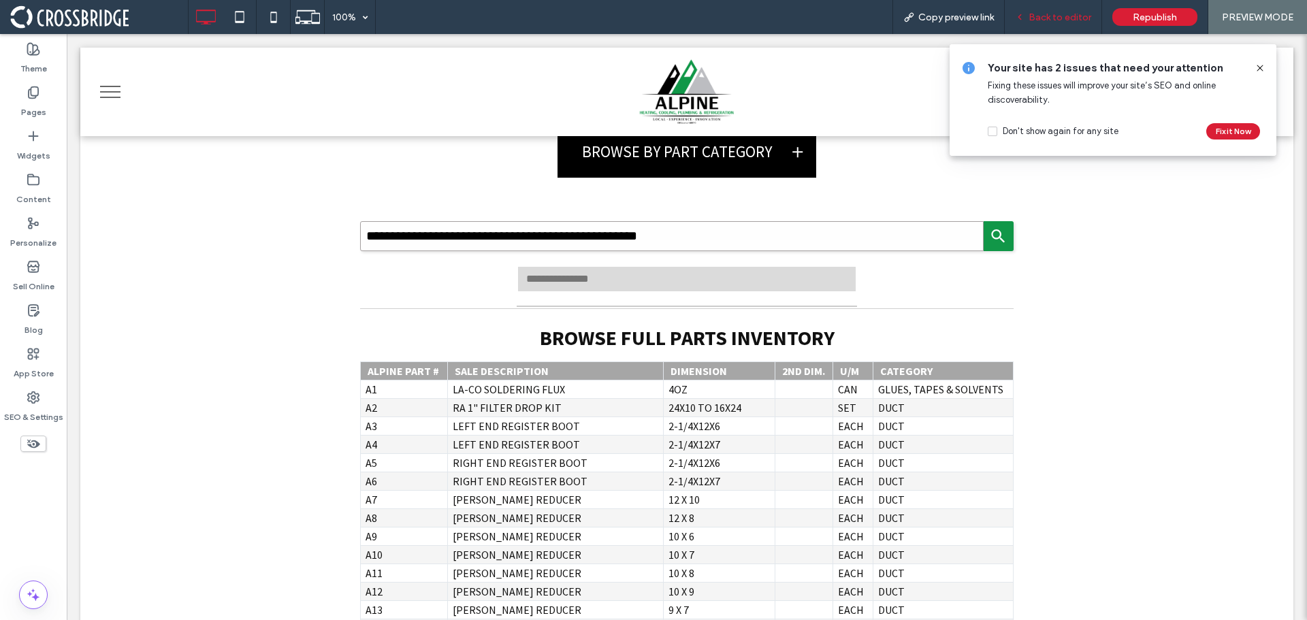
click at [1066, 16] on span "Back to editor" at bounding box center [1060, 18] width 63 height 12
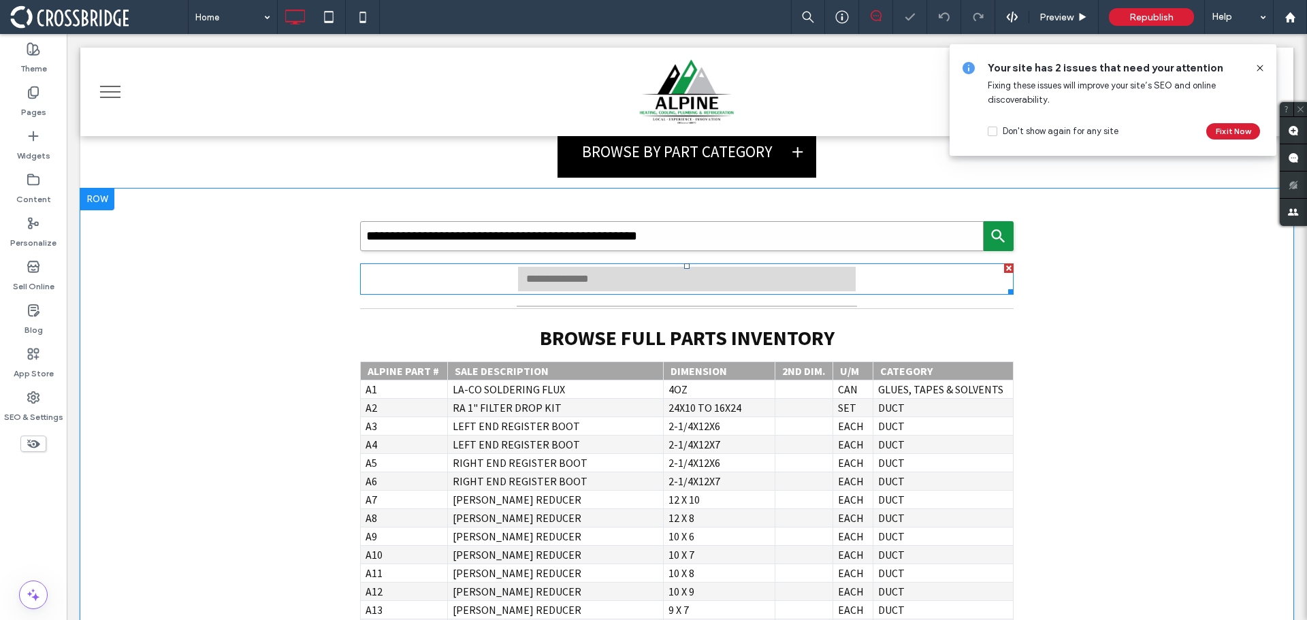
click at [778, 280] on span at bounding box center [687, 278] width 654 height 31
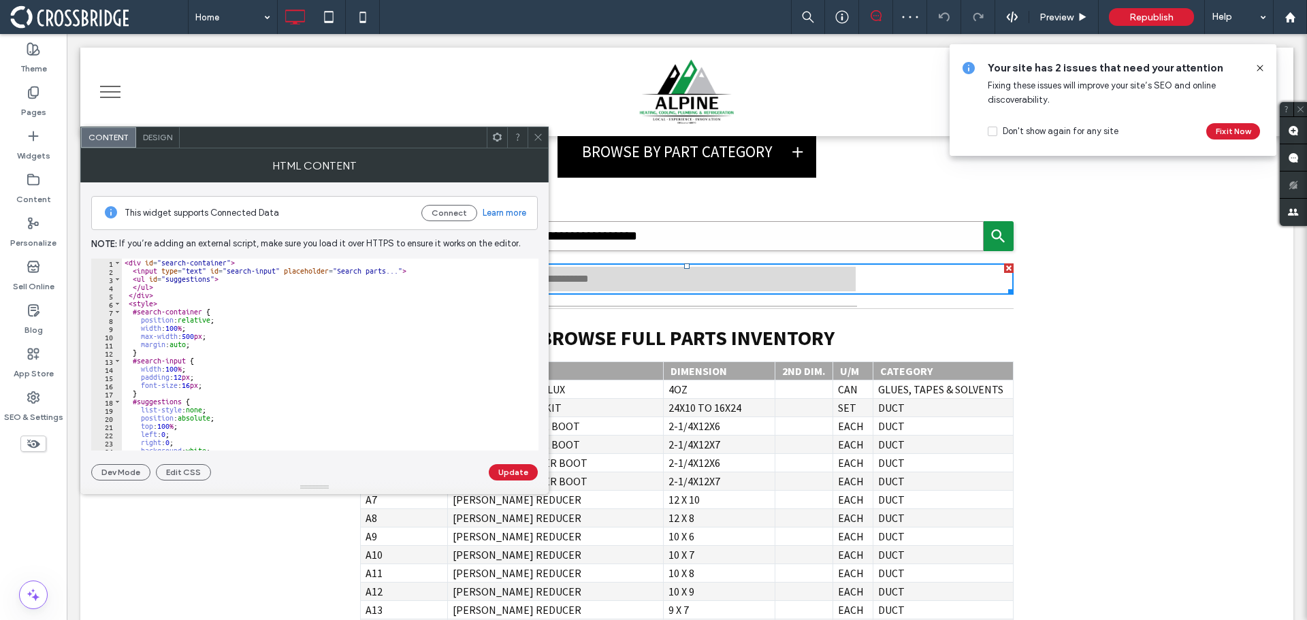
drag, startPoint x: 537, startPoint y: 136, endPoint x: 576, endPoint y: 102, distance: 51.6
click at [537, 136] on use at bounding box center [537, 137] width 7 height 7
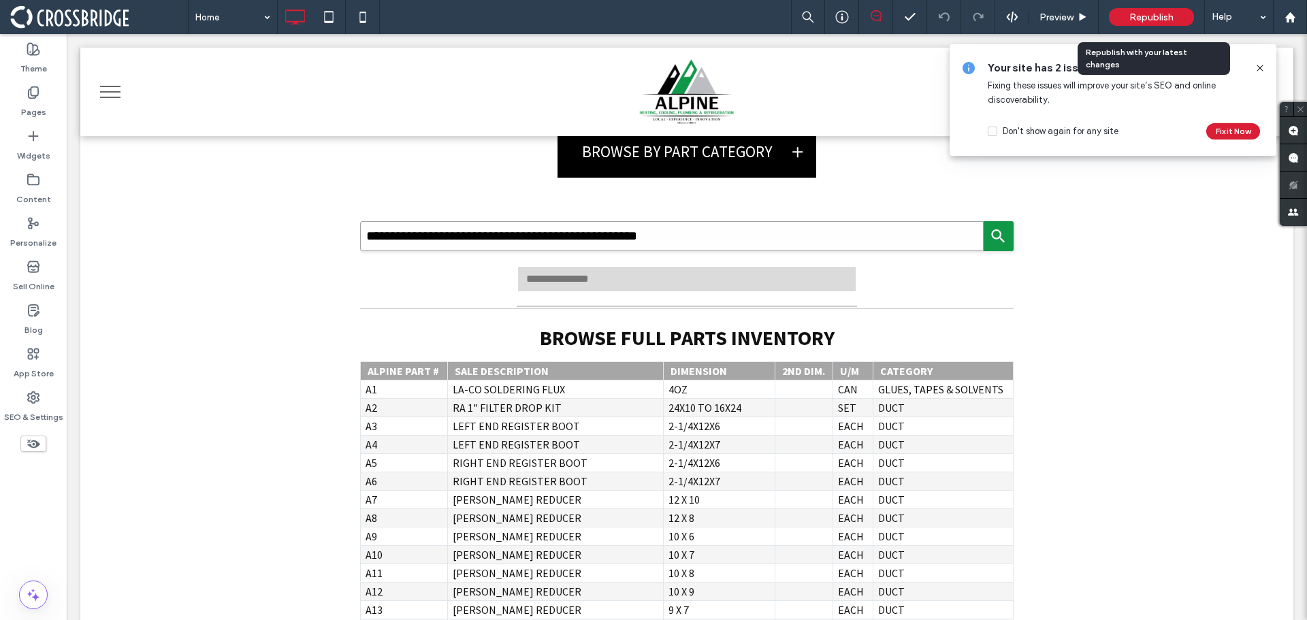
click at [1163, 18] on span "Republish" at bounding box center [1151, 18] width 44 height 12
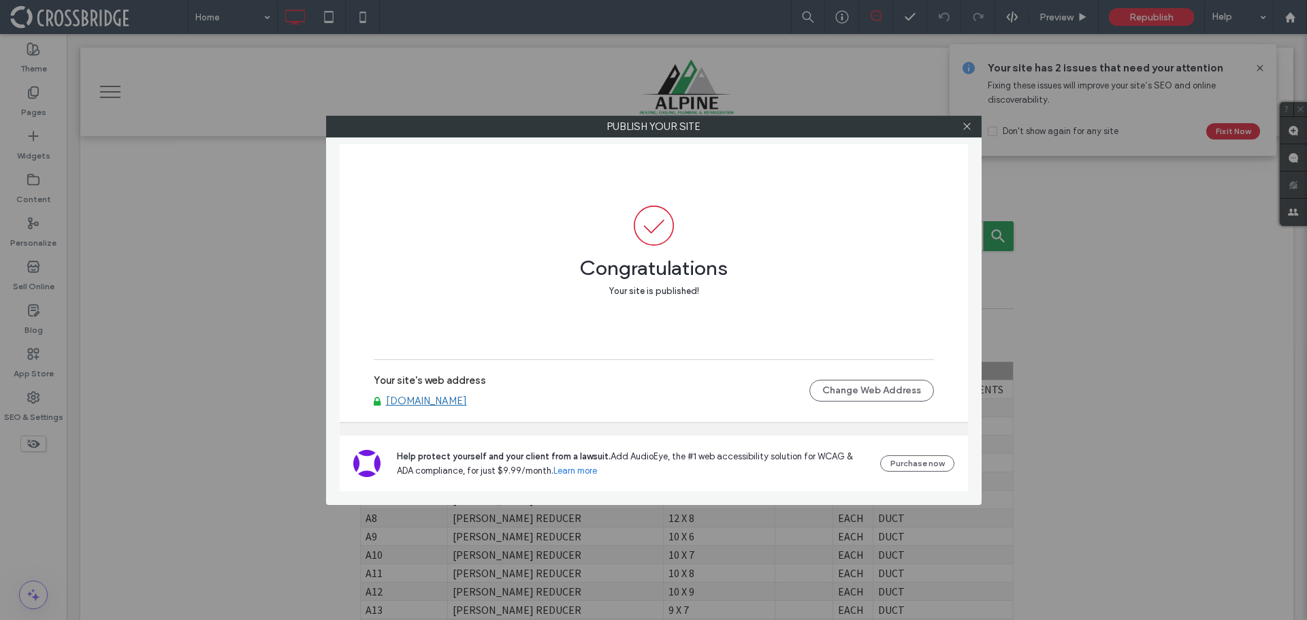
click at [411, 406] on link "alpinehcparts.com" at bounding box center [426, 401] width 81 height 12
click at [968, 125] on icon at bounding box center [967, 126] width 10 height 10
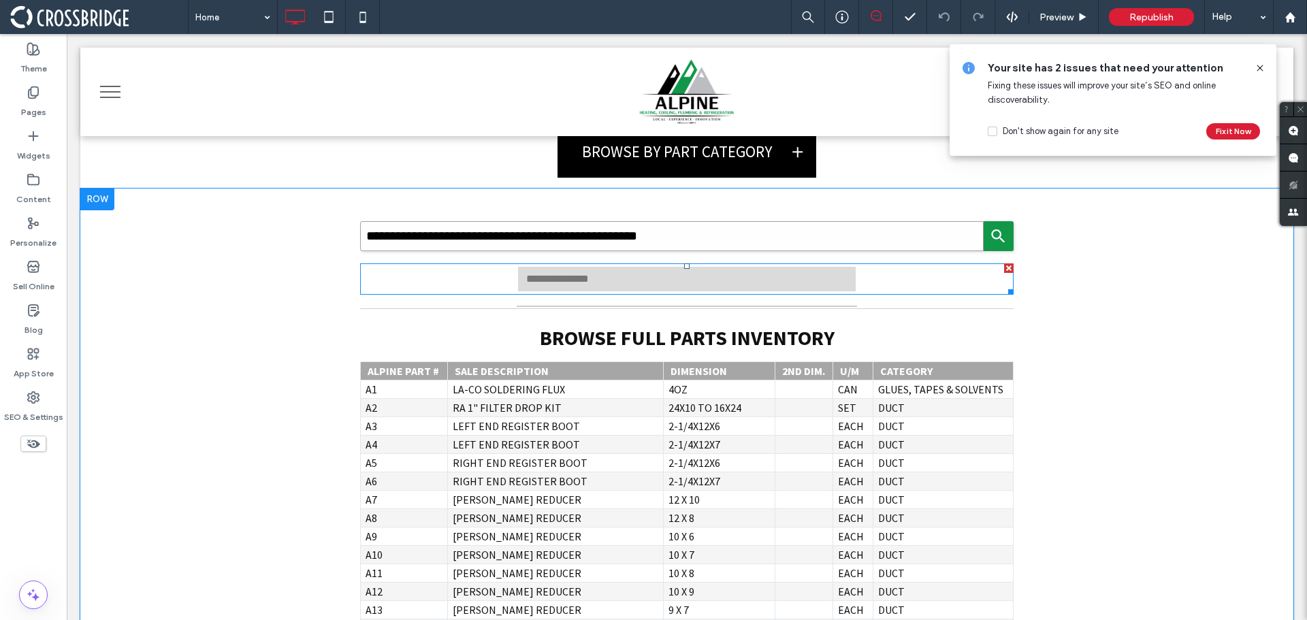
click at [680, 271] on span at bounding box center [687, 278] width 654 height 31
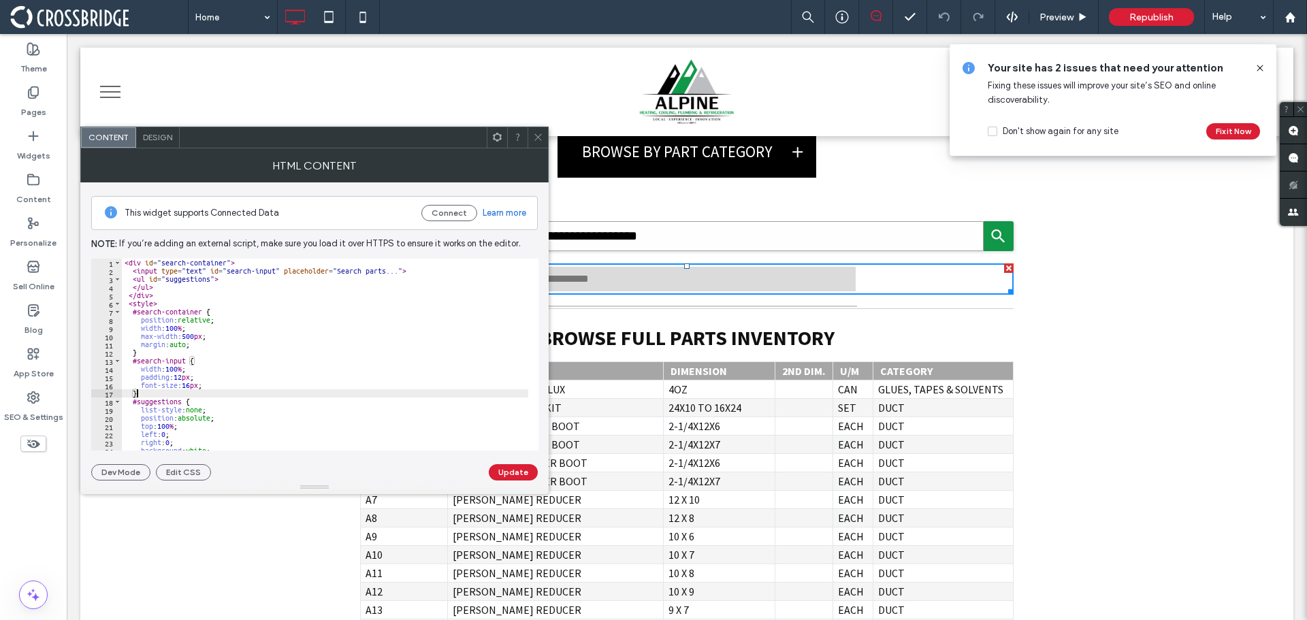
type textarea "**********"
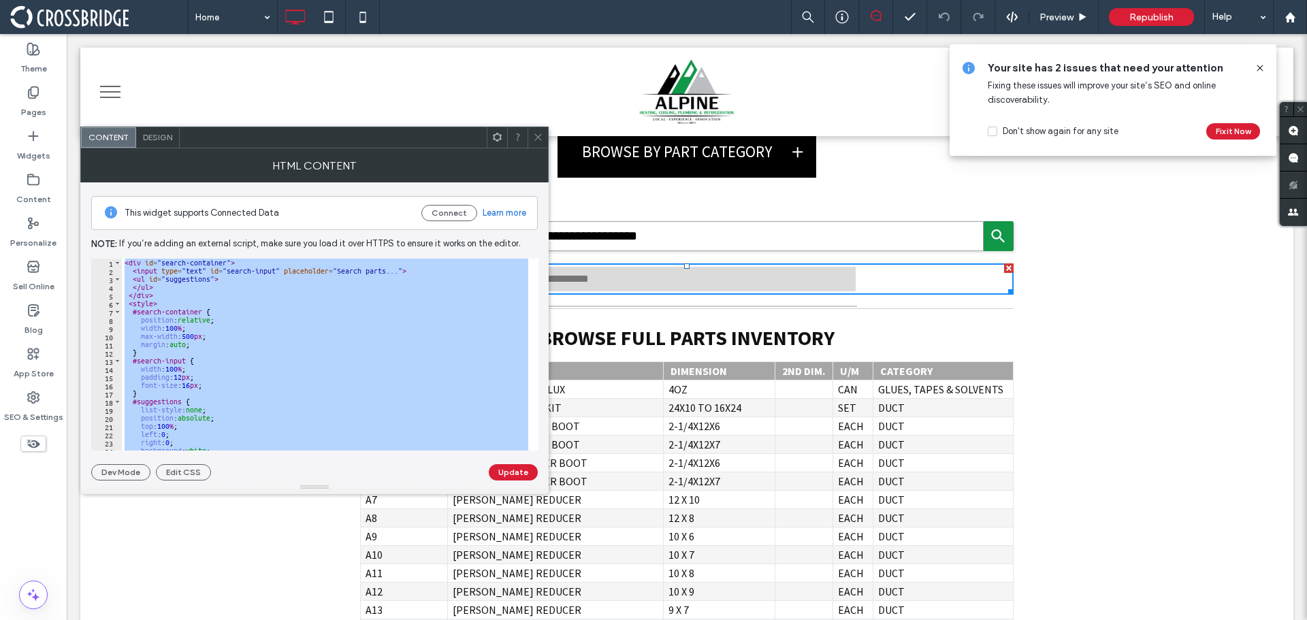
paste textarea "Cursor at row 76"
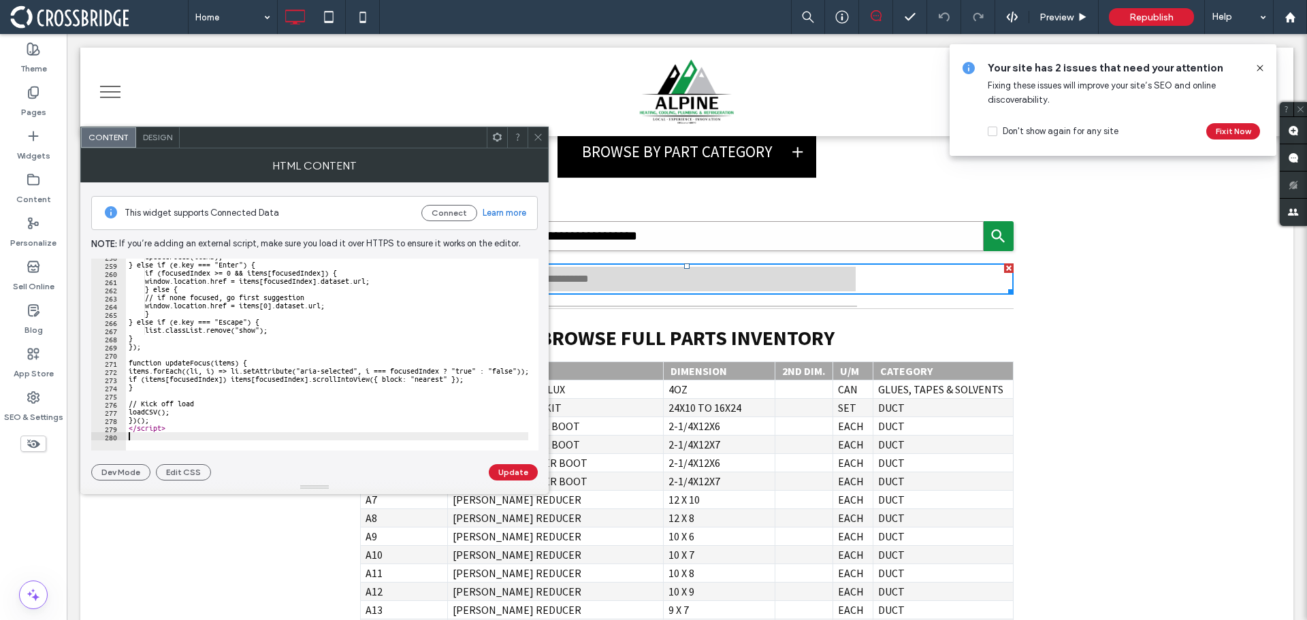
scroll to position [2106, 0]
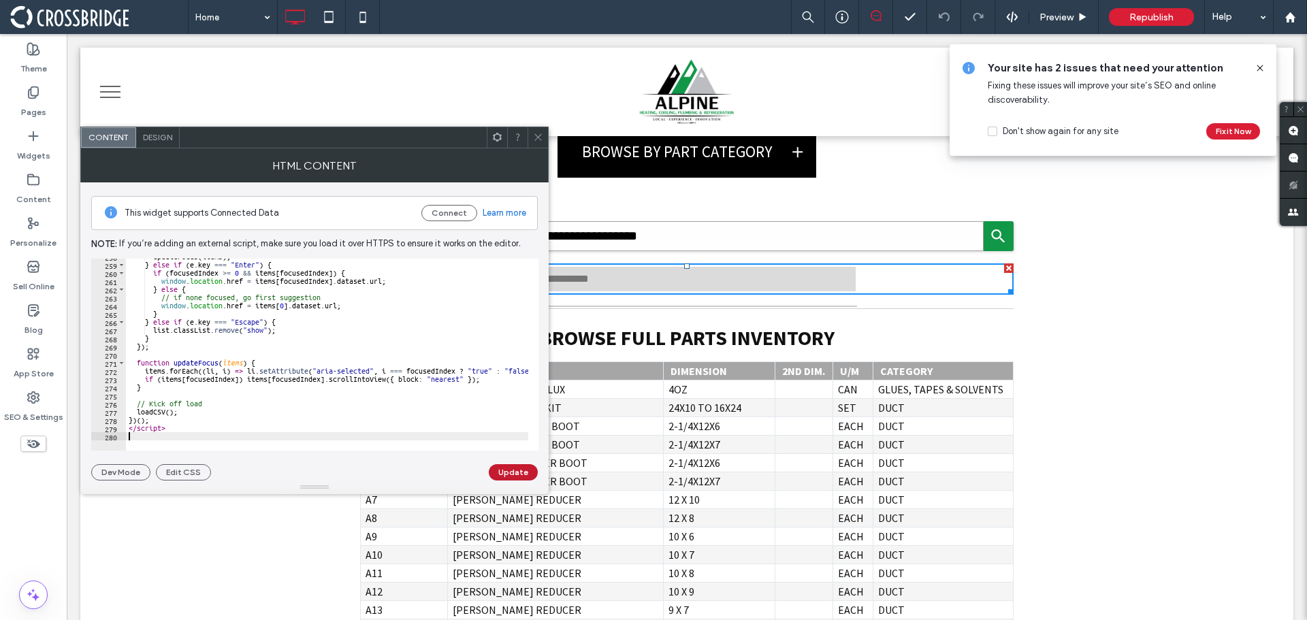
click at [512, 473] on button "Update" at bounding box center [513, 472] width 49 height 16
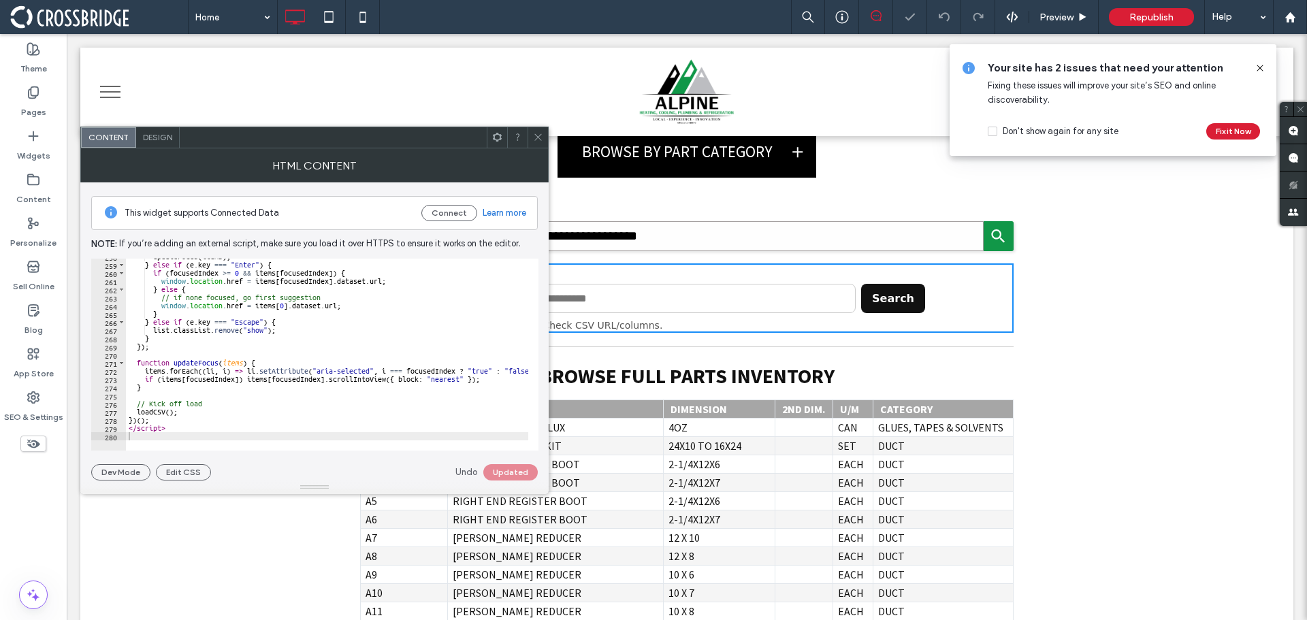
click at [536, 133] on icon at bounding box center [538, 137] width 10 height 10
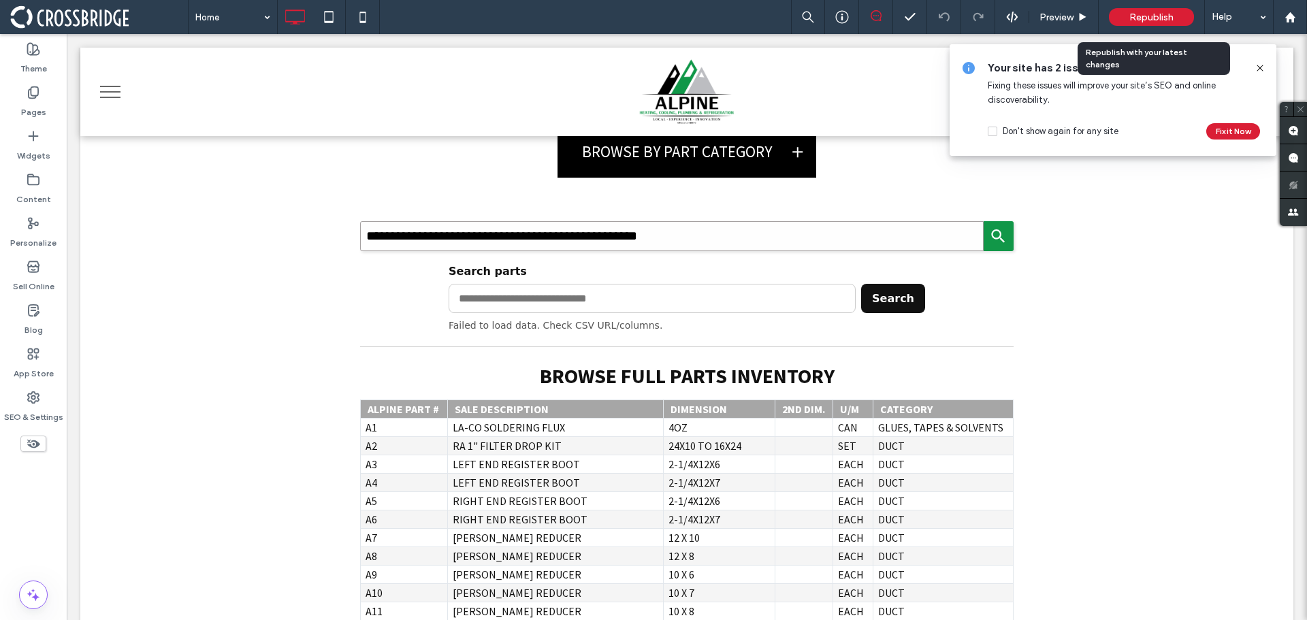
click at [1151, 17] on span "Republish" at bounding box center [1151, 18] width 44 height 12
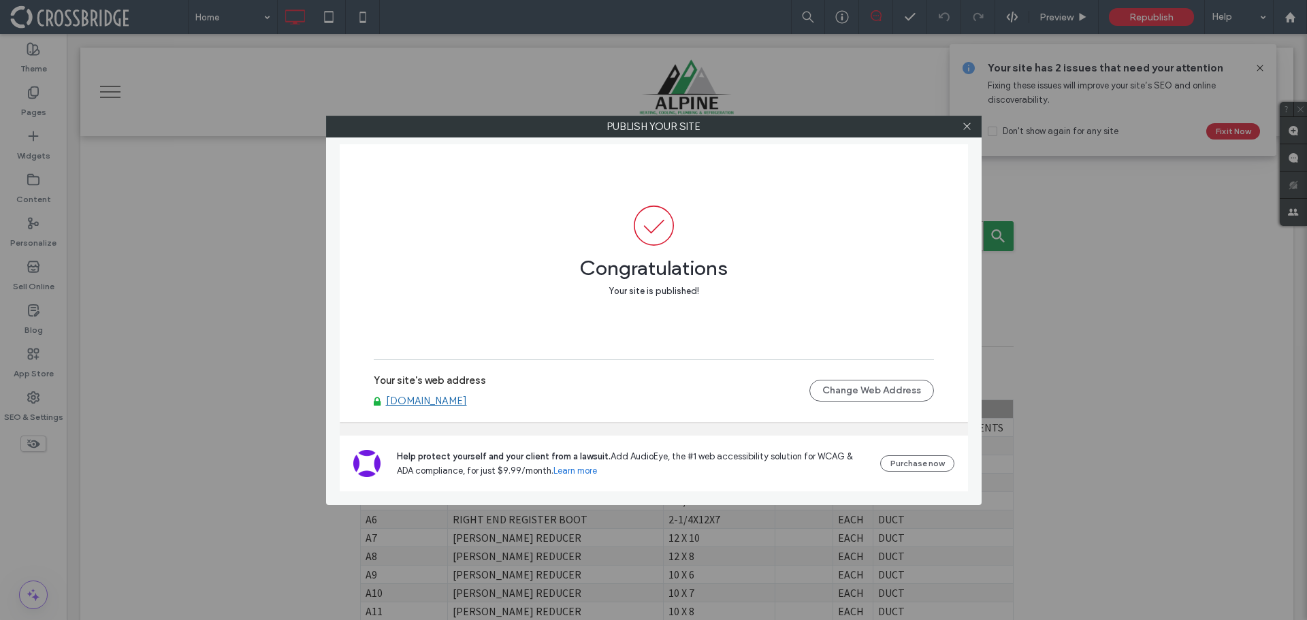
click at [450, 397] on link "alpinehcparts.com" at bounding box center [426, 401] width 81 height 12
click at [966, 127] on icon at bounding box center [967, 126] width 10 height 10
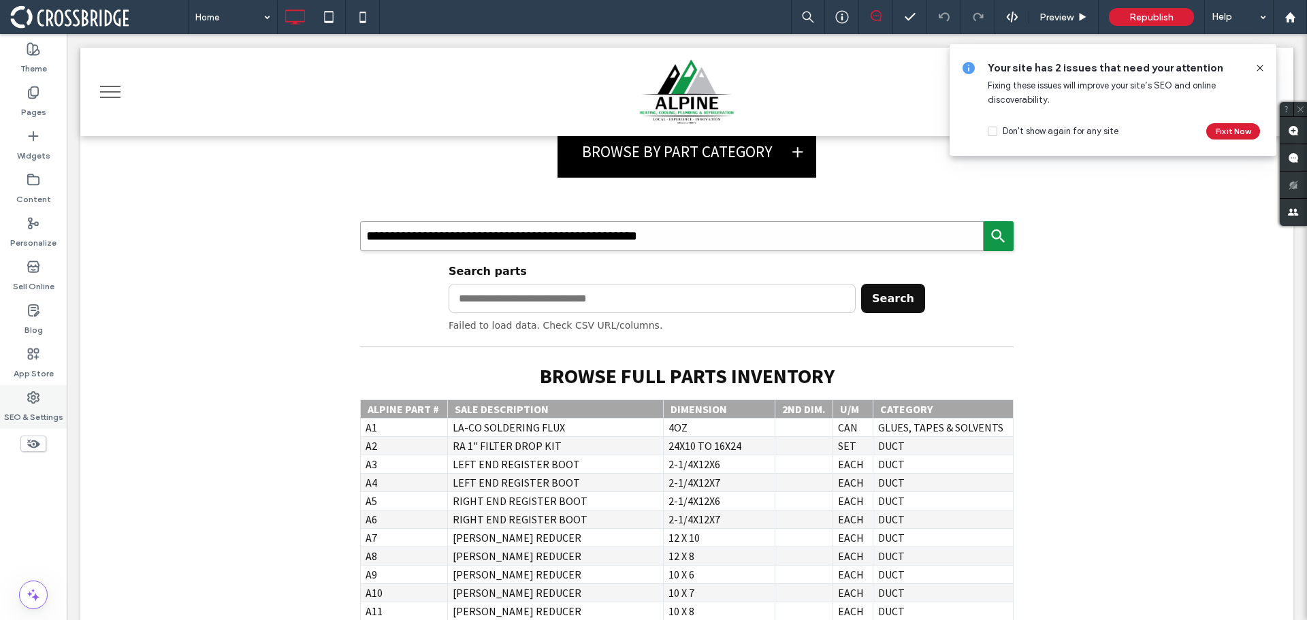
click at [41, 406] on label "SEO & Settings" at bounding box center [33, 413] width 59 height 19
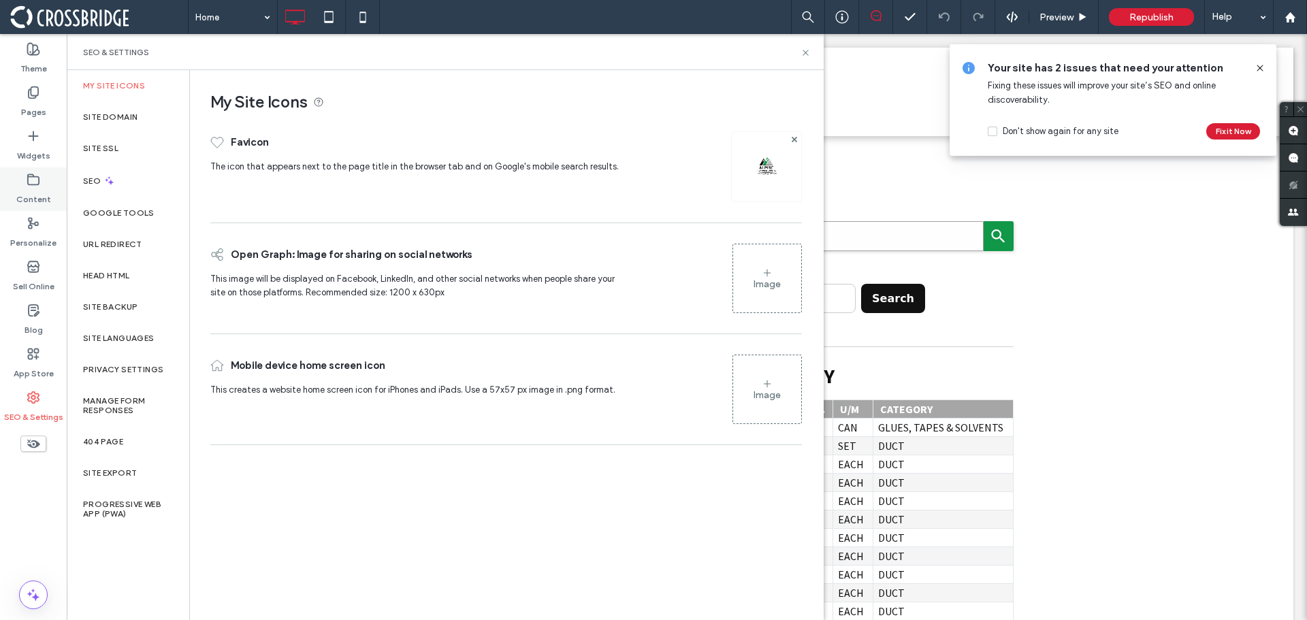
click at [42, 195] on label "Content" at bounding box center [33, 196] width 35 height 19
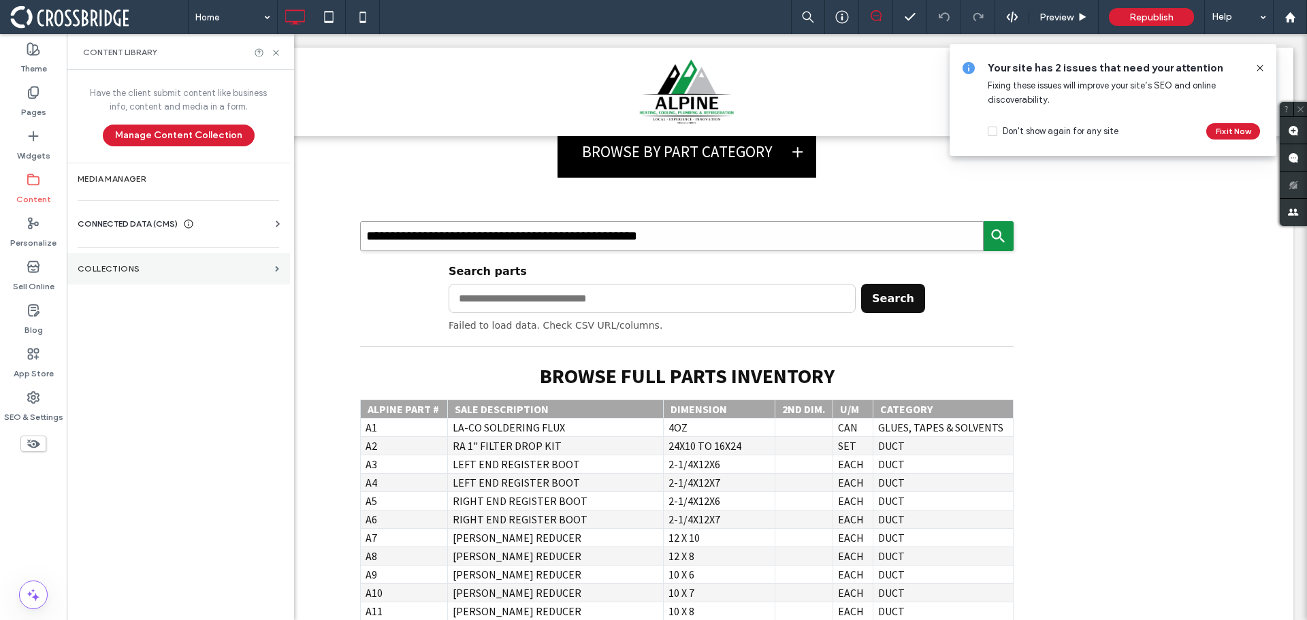
click at [147, 262] on section "Collections" at bounding box center [178, 268] width 223 height 31
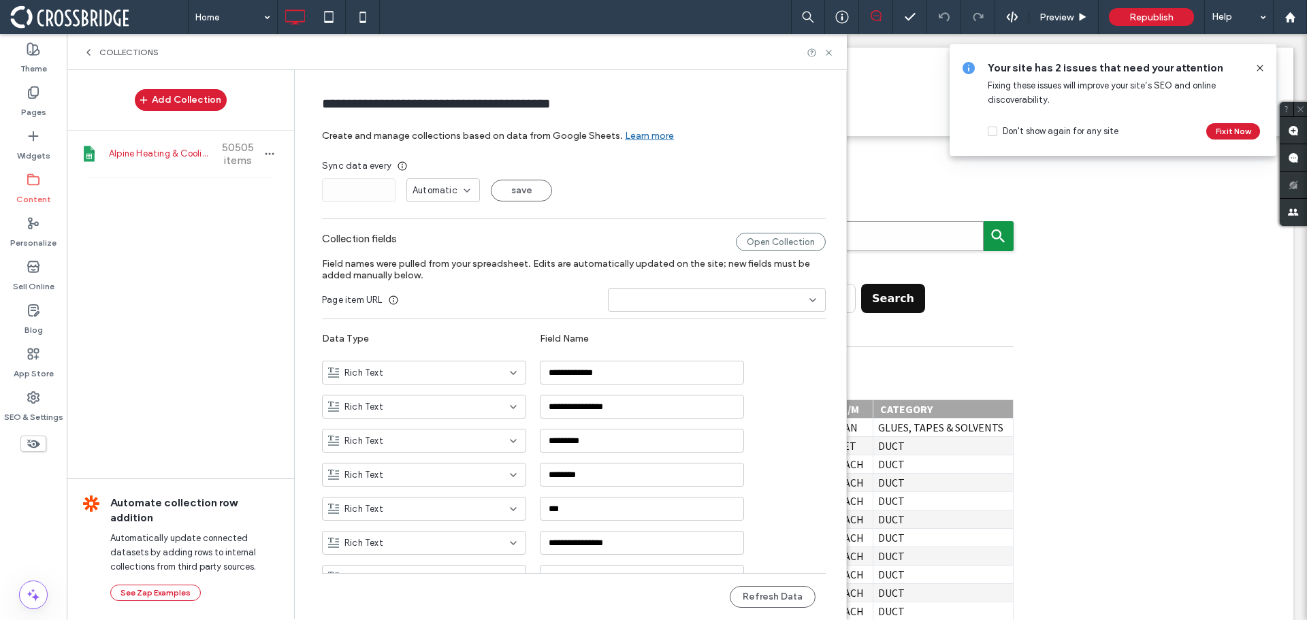
click at [165, 163] on div "Alpine Heating & Cooling Product Inventory 50505 items" at bounding box center [180, 154] width 227 height 46
click at [744, 249] on div "Open Collection" at bounding box center [781, 242] width 90 height 18
click at [831, 49] on icon at bounding box center [829, 53] width 10 height 10
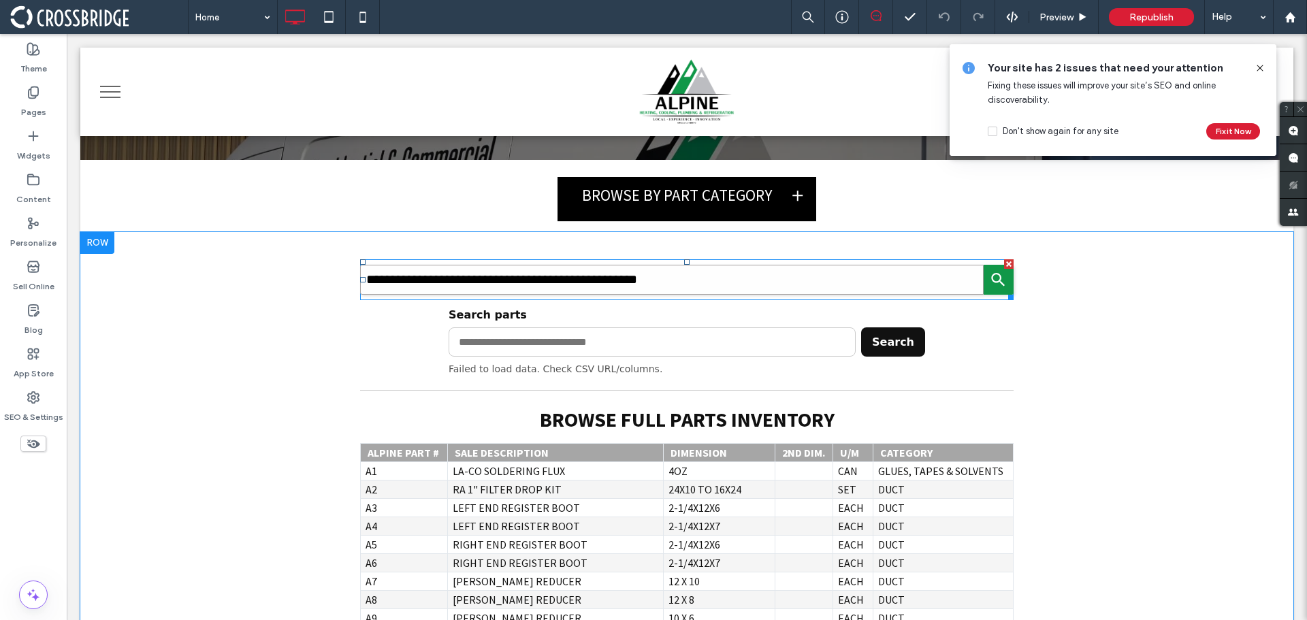
scroll to position [204, 0]
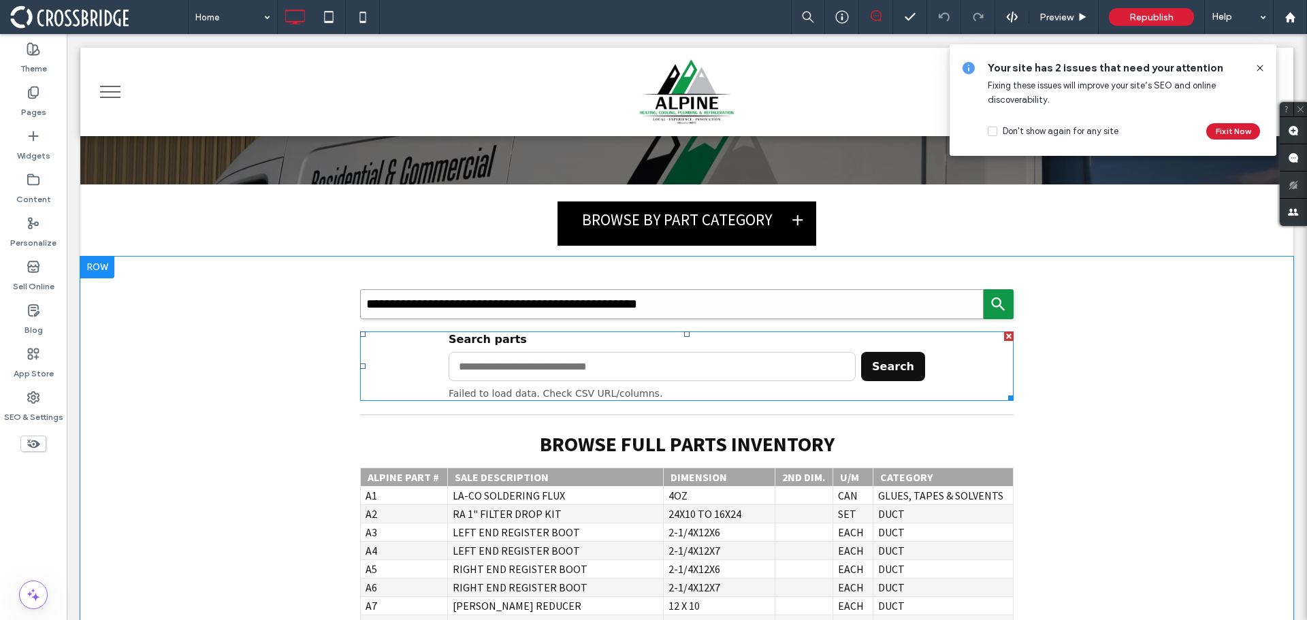
click at [673, 390] on span at bounding box center [687, 366] width 654 height 69
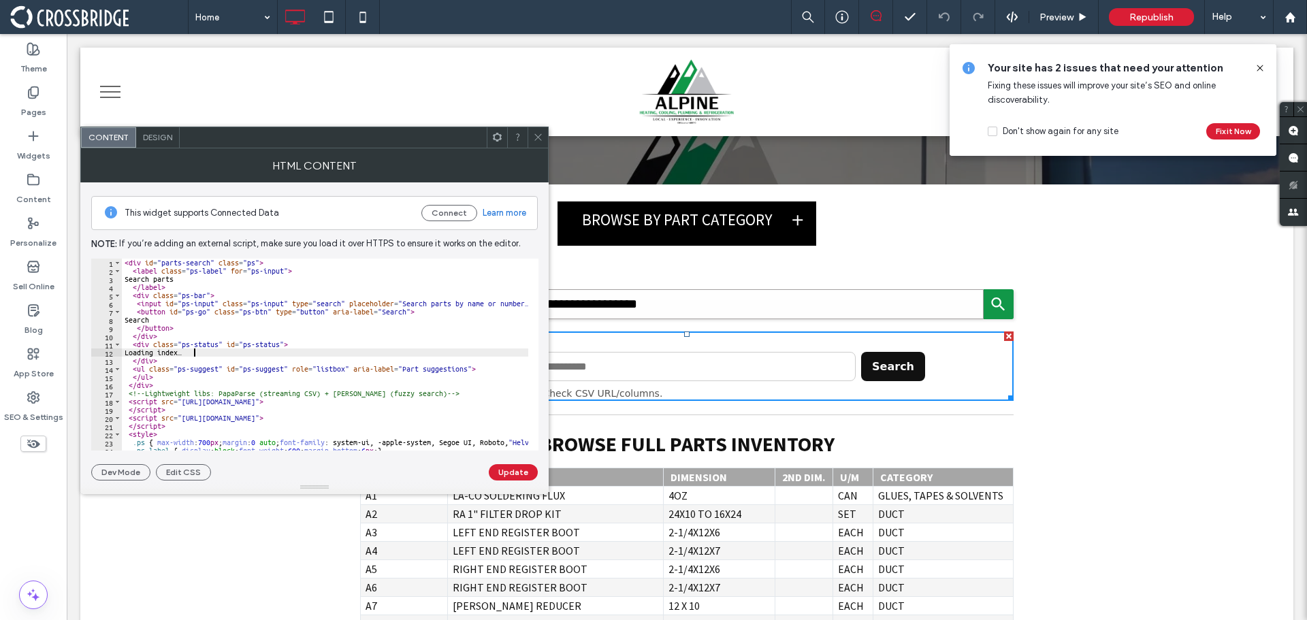
type textarea "**********"
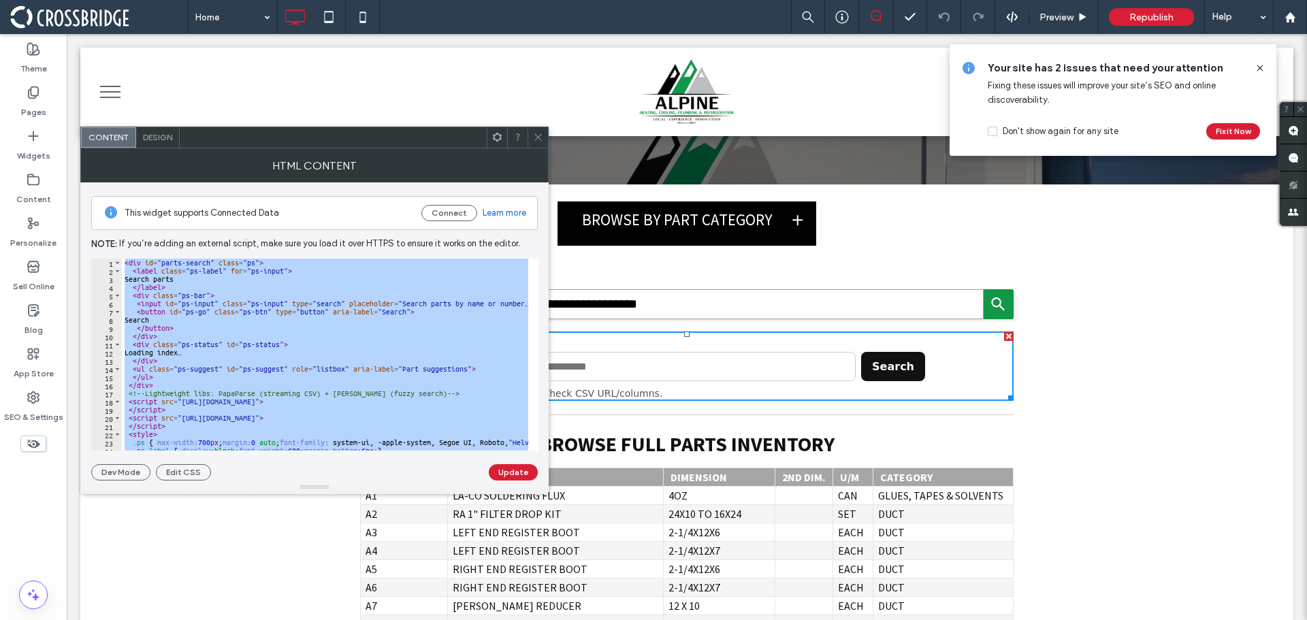
paste textarea "Cursor at row 258"
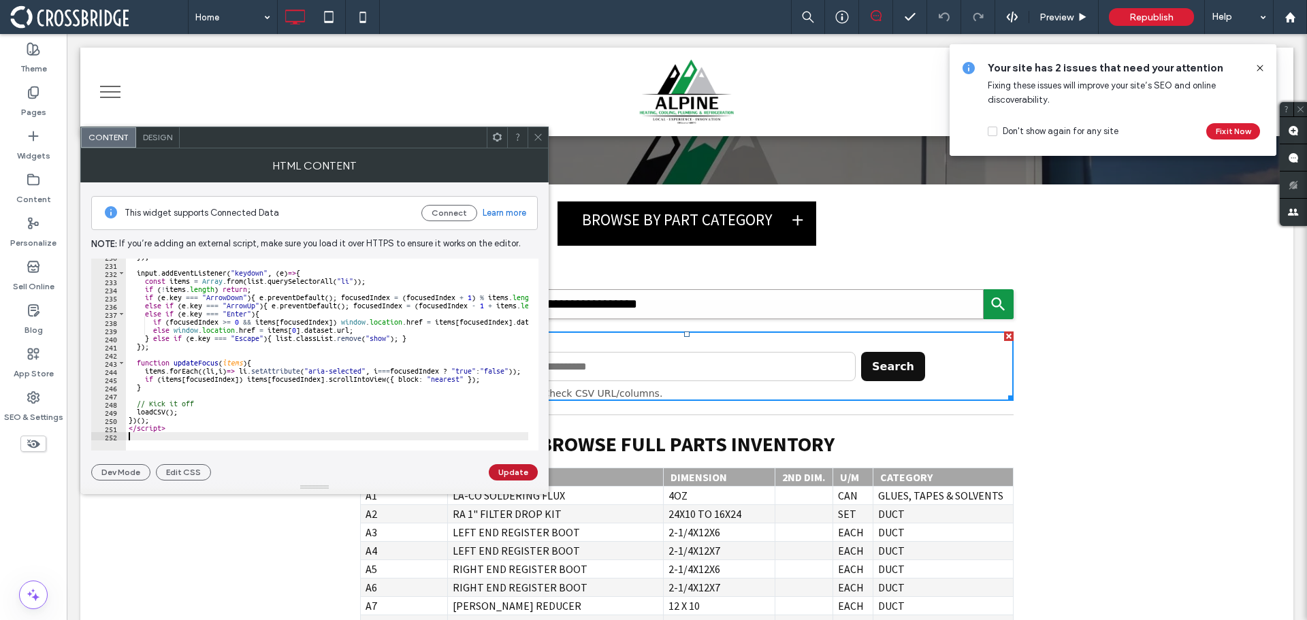
click at [512, 468] on button "Update" at bounding box center [513, 472] width 49 height 16
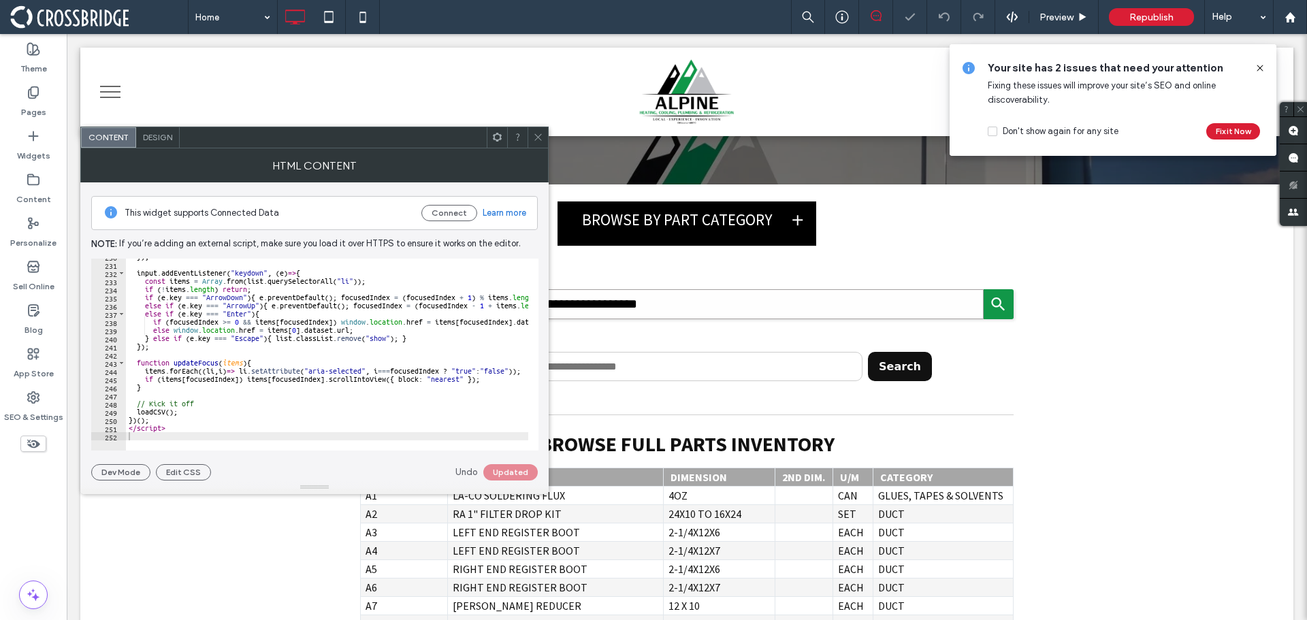
click at [539, 145] on span at bounding box center [538, 137] width 10 height 20
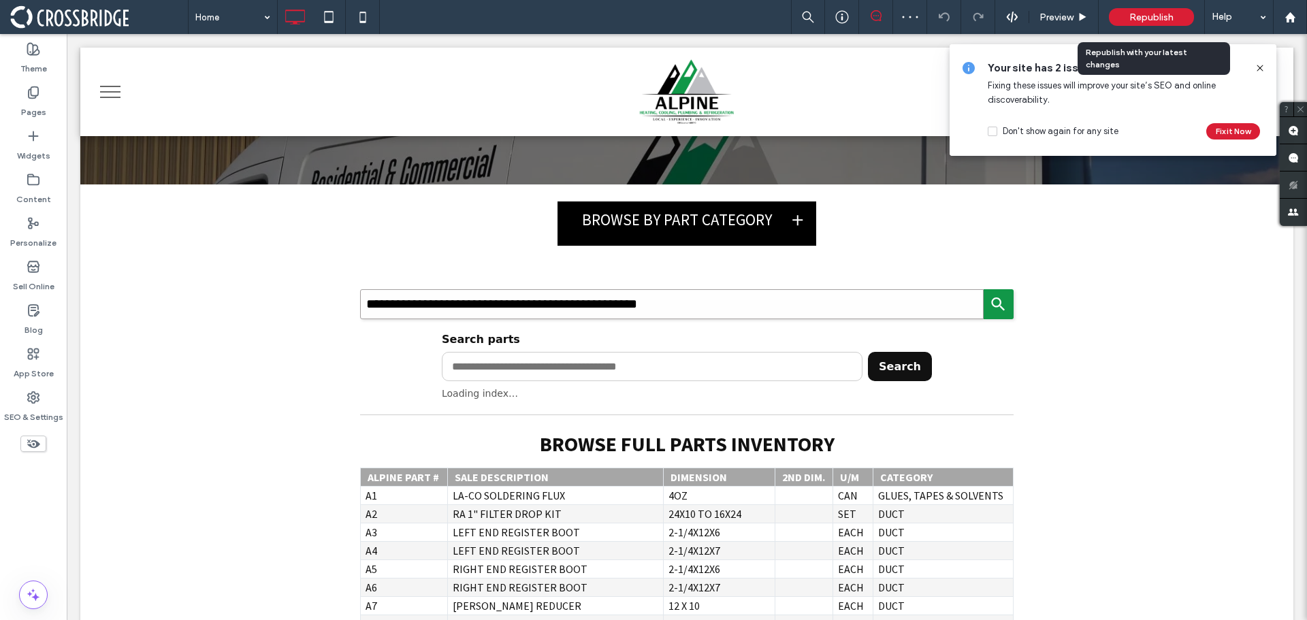
click at [1136, 17] on span "Republish" at bounding box center [1151, 18] width 44 height 12
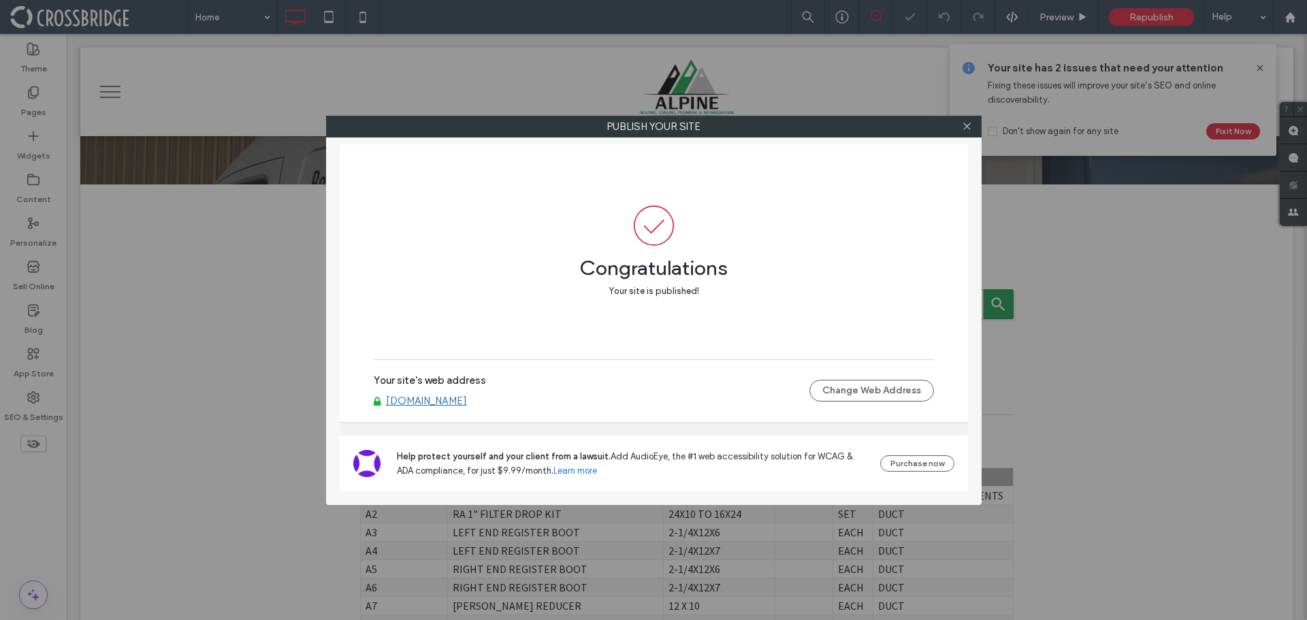
click at [444, 402] on link "alpinehcparts.com" at bounding box center [426, 401] width 81 height 12
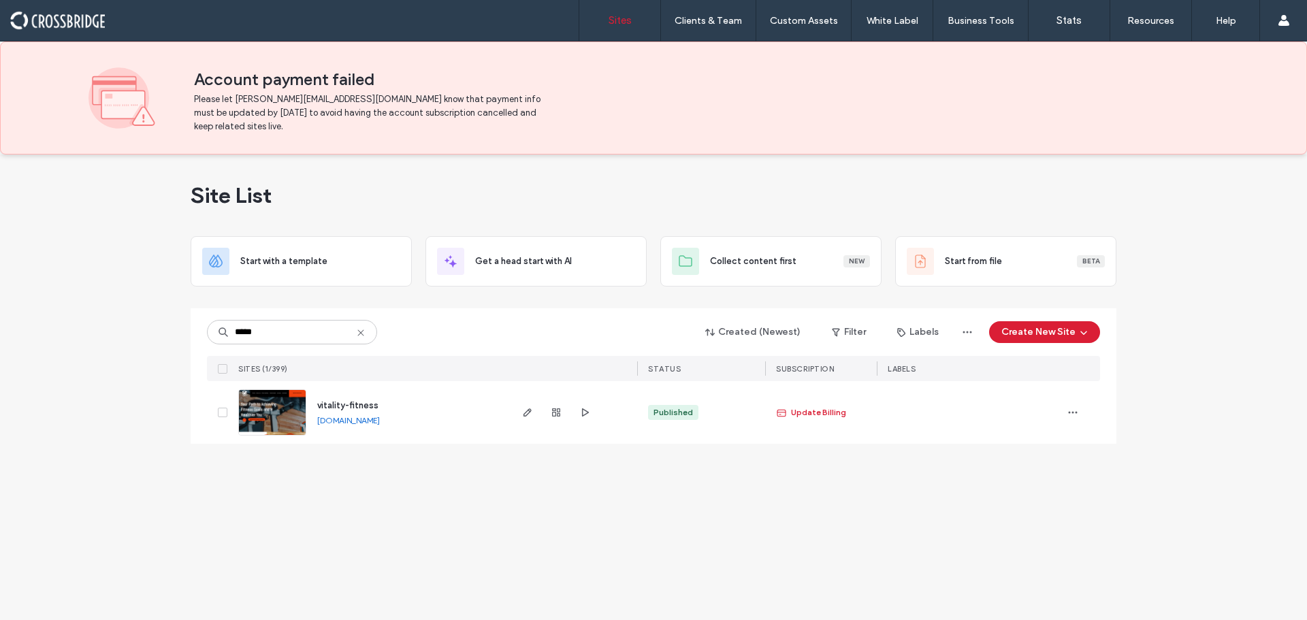
type input "*****"
click at [281, 410] on img at bounding box center [272, 436] width 67 height 93
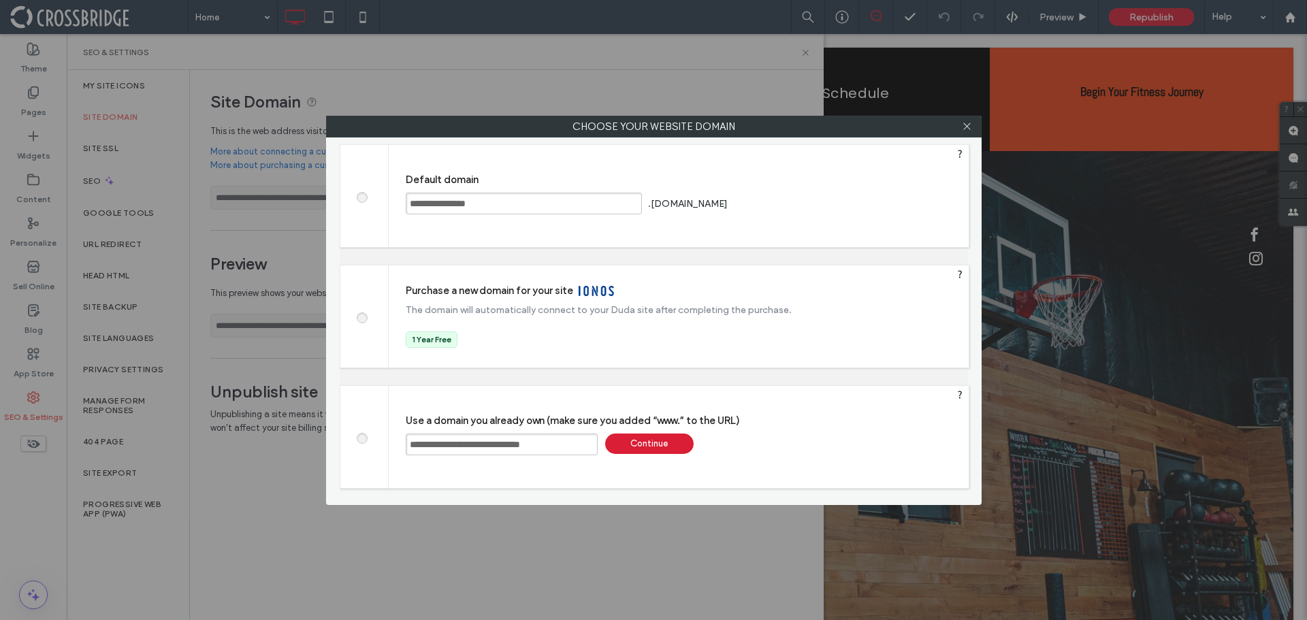
type input "**********"
click at [649, 448] on div "Continue" at bounding box center [649, 444] width 89 height 20
type input "**********"
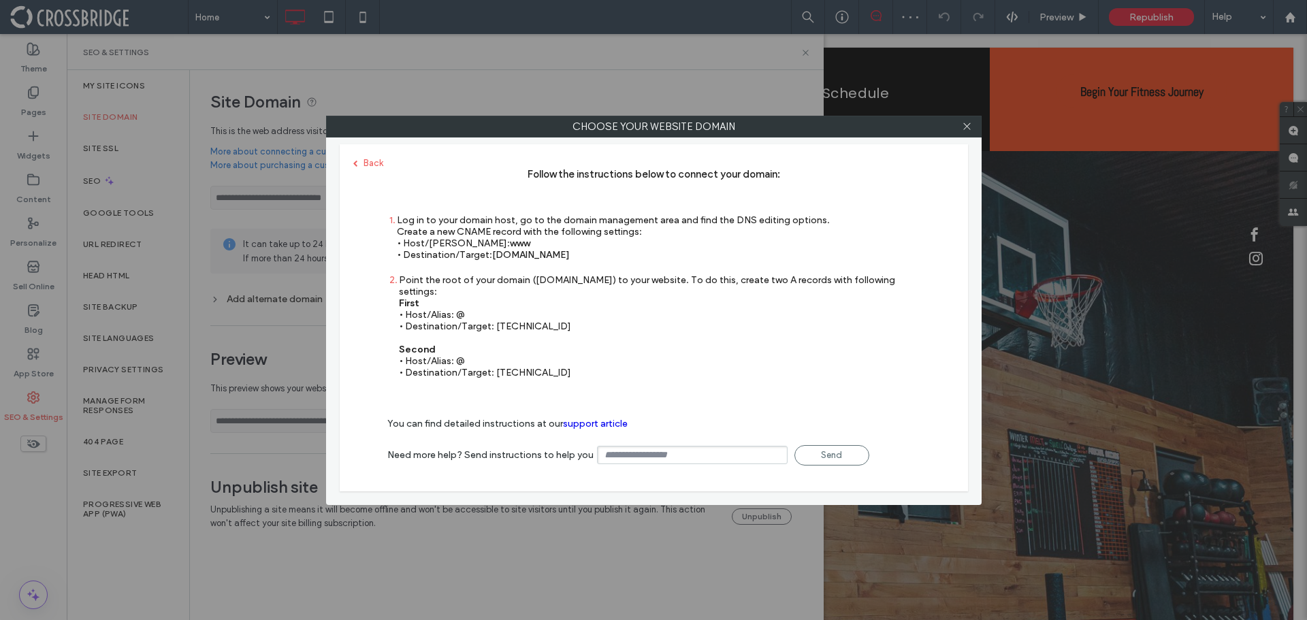
drag, startPoint x: 581, startPoint y: 254, endPoint x: 493, endPoint y: 256, distance: 87.9
click at [493, 256] on div "Log in to your domain host, go to the domain management area and find the DNS e…" at bounding box center [613, 237] width 433 height 46
copy span "[DOMAIN_NAME]"
drag, startPoint x: 556, startPoint y: 306, endPoint x: 526, endPoint y: 315, distance: 31.7
click at [516, 313] on div "Point the root of your domain ([DOMAIN_NAME]) to your website. To do this, crea…" at bounding box center [660, 326] width 522 height 104
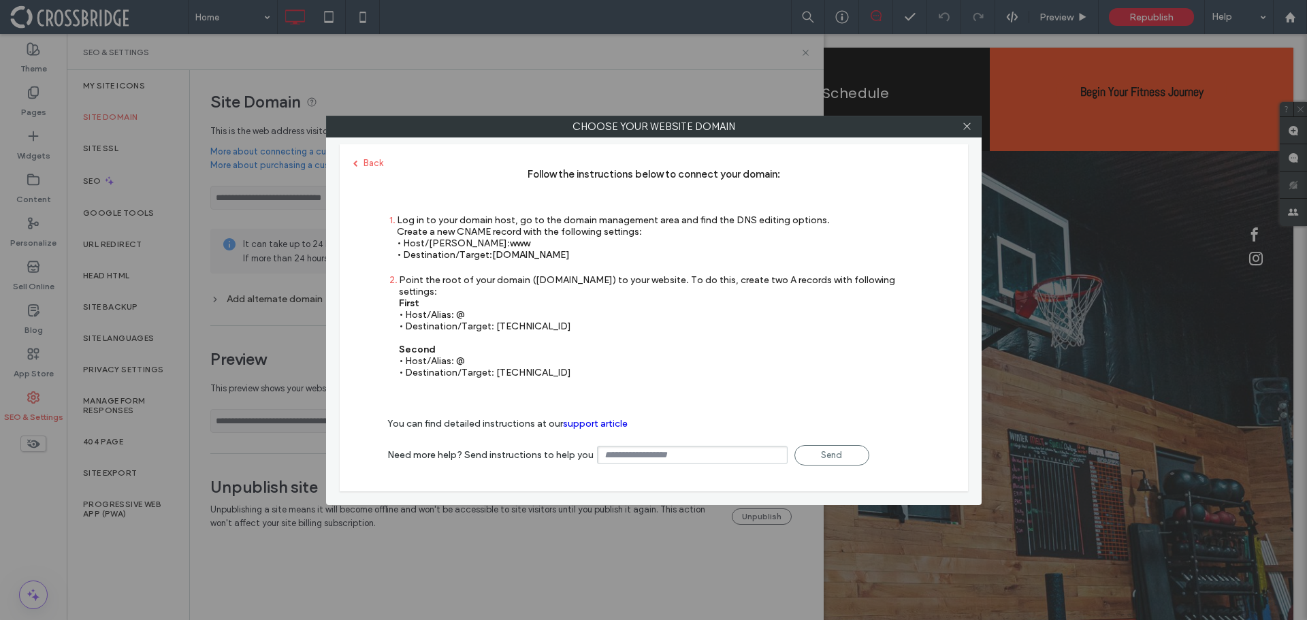
drag, startPoint x: 527, startPoint y: 315, endPoint x: 536, endPoint y: 315, distance: 8.9
click at [528, 315] on div "Point the root of your domain ([DOMAIN_NAME]) to your website. To do this, crea…" at bounding box center [660, 326] width 522 height 104
drag, startPoint x: 551, startPoint y: 314, endPoint x: 494, endPoint y: 317, distance: 56.6
click at [494, 317] on div "Point the root of your domain ([DOMAIN_NAME]) to your website. To do this, crea…" at bounding box center [660, 326] width 522 height 104
copy div "[TECHNICAL_ID]"
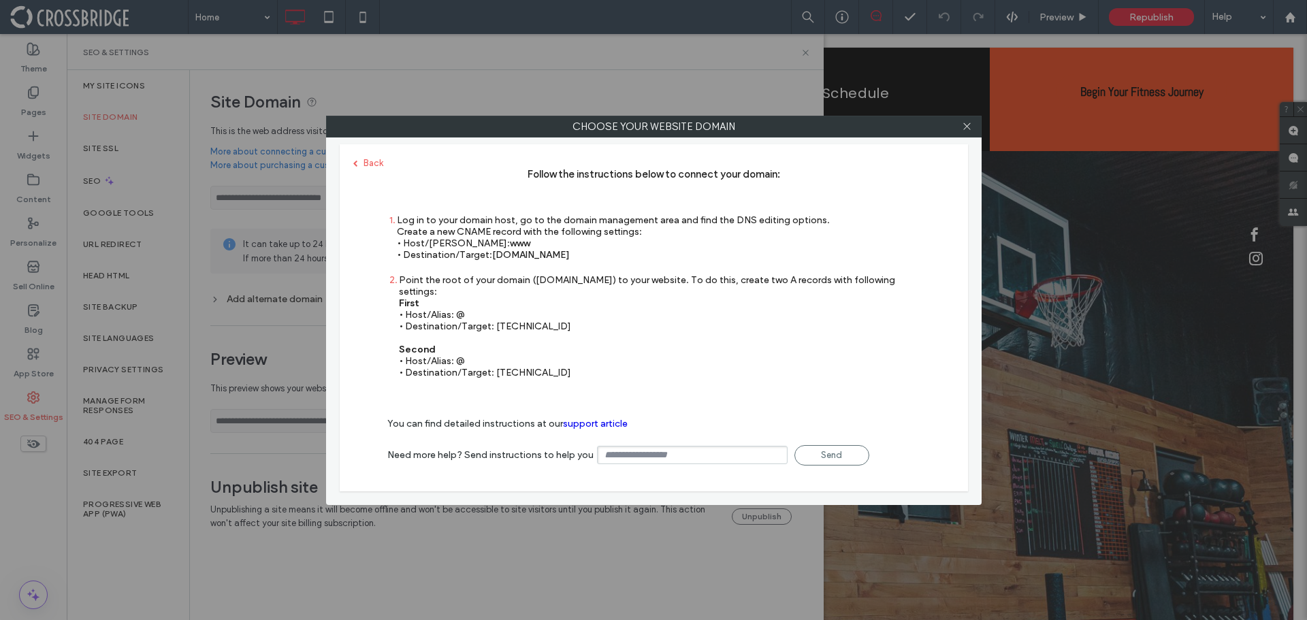
drag, startPoint x: 555, startPoint y: 359, endPoint x: 495, endPoint y: 362, distance: 59.9
click at [495, 362] on div "Point the root of your domain ([DOMAIN_NAME]) to your website. To do this, crea…" at bounding box center [660, 326] width 522 height 104
copy div "[TECHNICAL_ID]"
click at [969, 127] on icon at bounding box center [967, 126] width 10 height 10
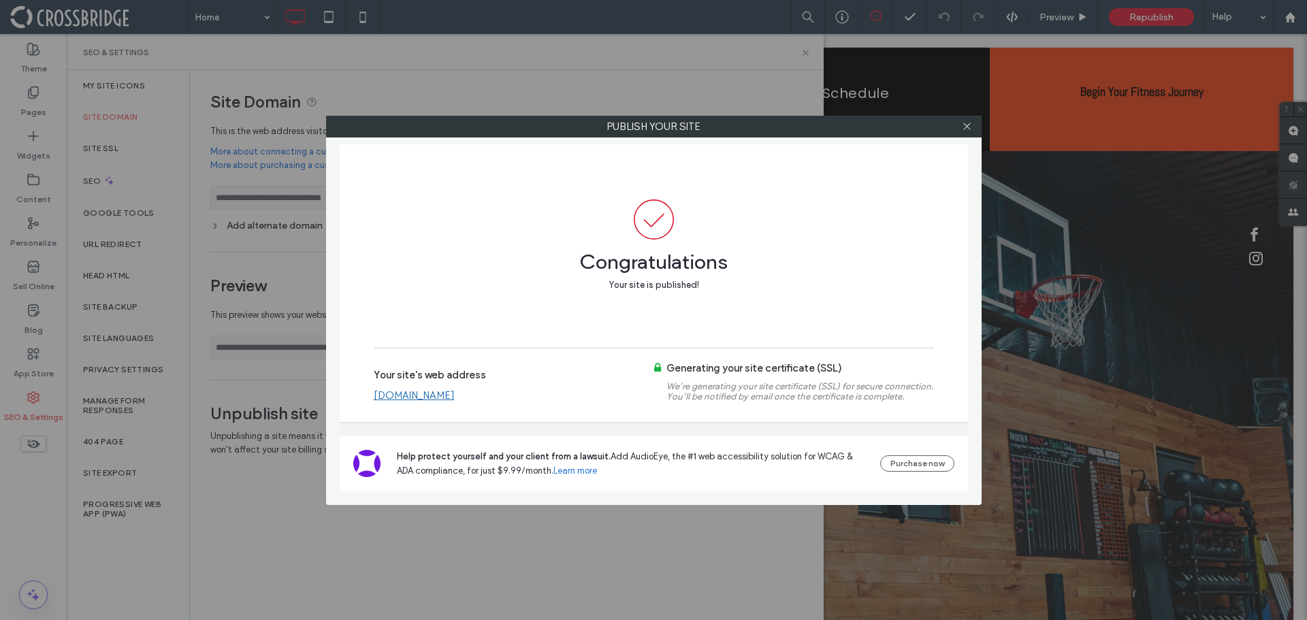
click at [455, 398] on link "[DOMAIN_NAME]" at bounding box center [414, 395] width 81 height 12
